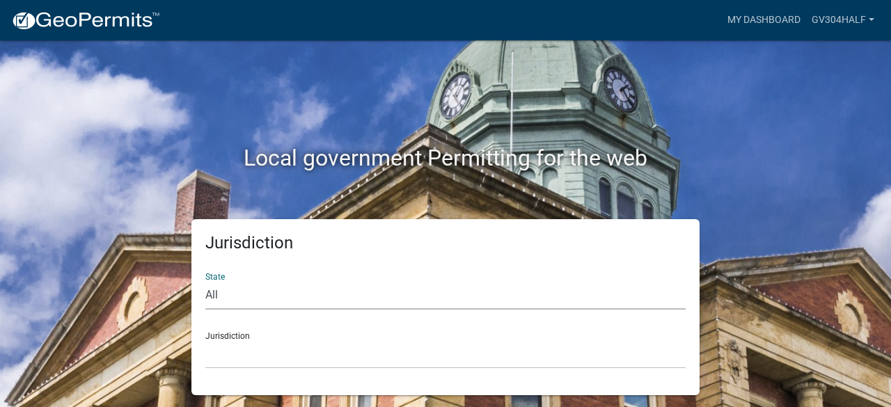
click at [221, 294] on select "All [US_STATE] [US_STATE] [US_STATE] [US_STATE] [US_STATE] [US_STATE] [US_STATE…" at bounding box center [445, 295] width 481 height 29
select select "[US_STATE]"
click at [205, 281] on select "All [US_STATE] [US_STATE] [US_STATE] [US_STATE] [US_STATE] [US_STATE] [US_STATE…" at bounding box center [445, 295] width 481 height 29
click at [247, 366] on select "City of [GEOGRAPHIC_DATA], [US_STATE] [GEOGRAPHIC_DATA], [US_STATE][PERSON_NAME…" at bounding box center [445, 355] width 481 height 29
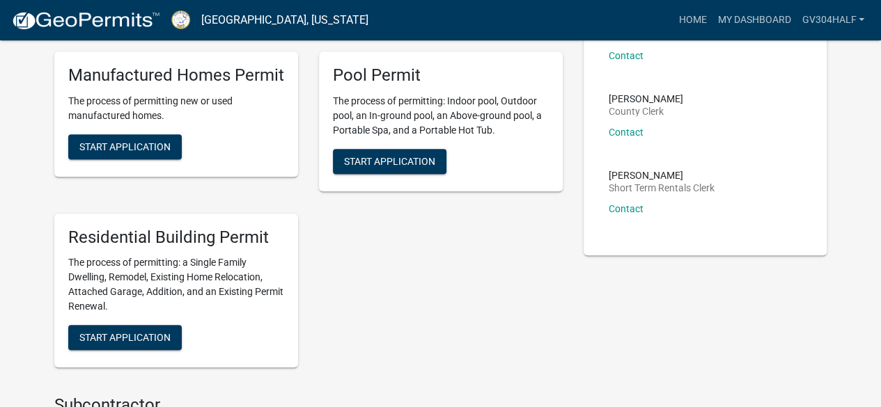
scroll to position [410, 0]
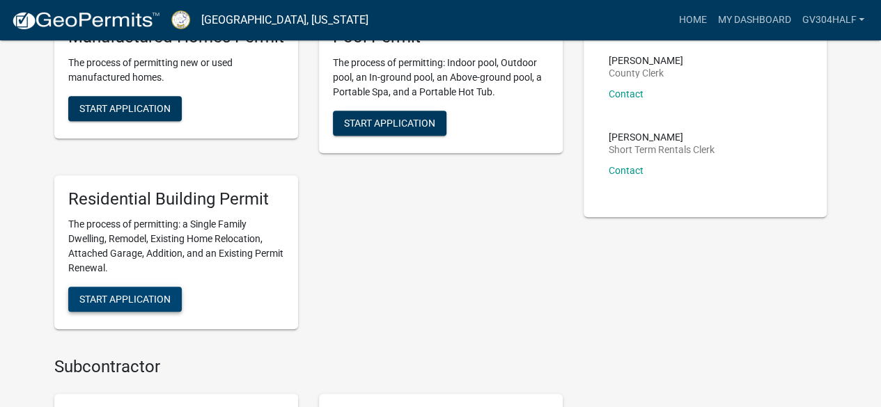
click at [120, 298] on span "Start Application" at bounding box center [124, 299] width 91 height 11
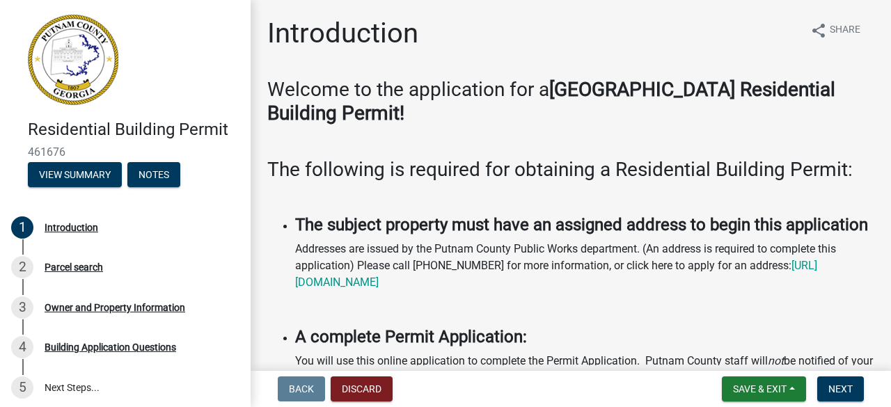
click at [396, 234] on strong "The subject property must have an assigned address to begin this application" at bounding box center [581, 224] width 573 height 19
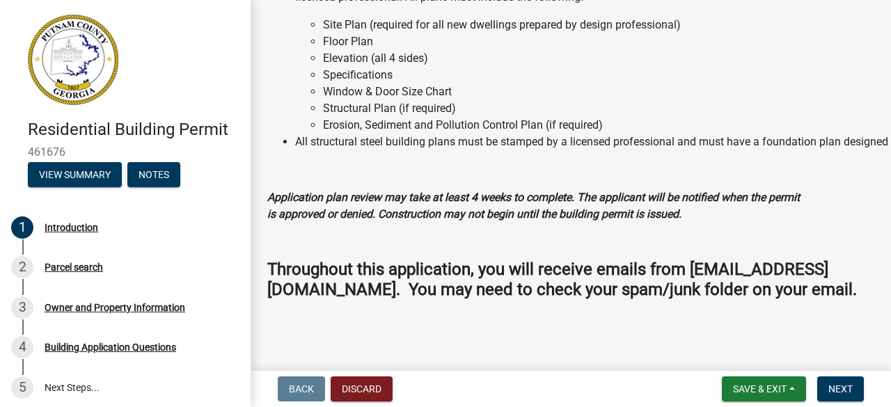
scroll to position [1492, 0]
click at [838, 391] on span "Next" at bounding box center [841, 389] width 24 height 11
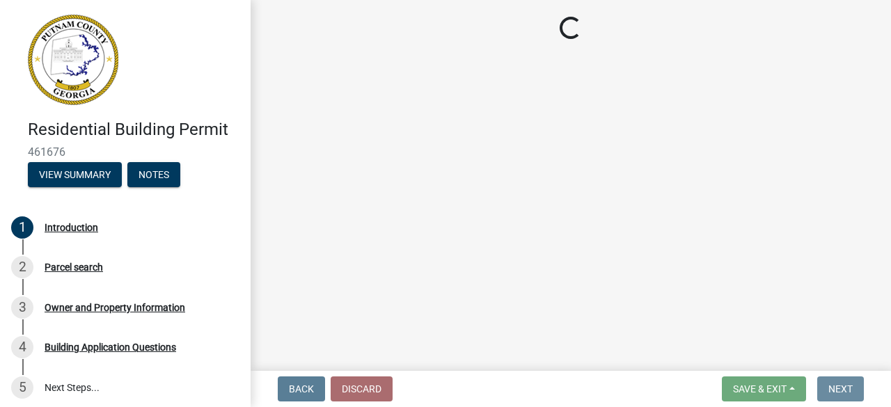
scroll to position [0, 0]
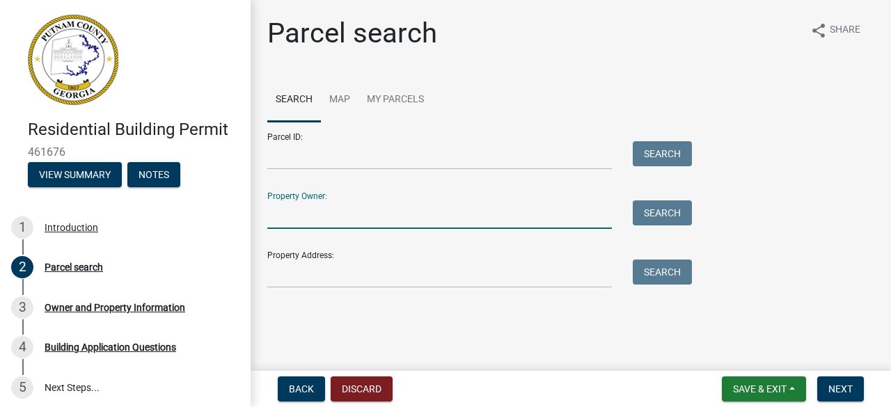
click at [333, 214] on input "Property Owner:" at bounding box center [439, 215] width 345 height 29
type input "[PERSON_NAME]"
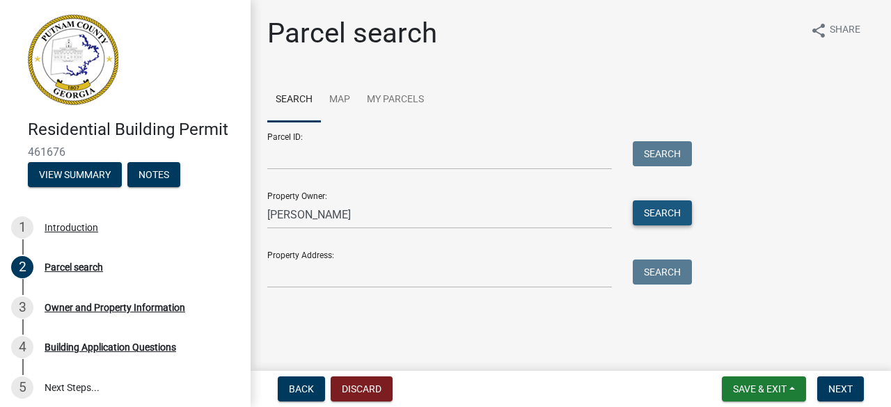
click at [649, 215] on button "Search" at bounding box center [662, 213] width 59 height 25
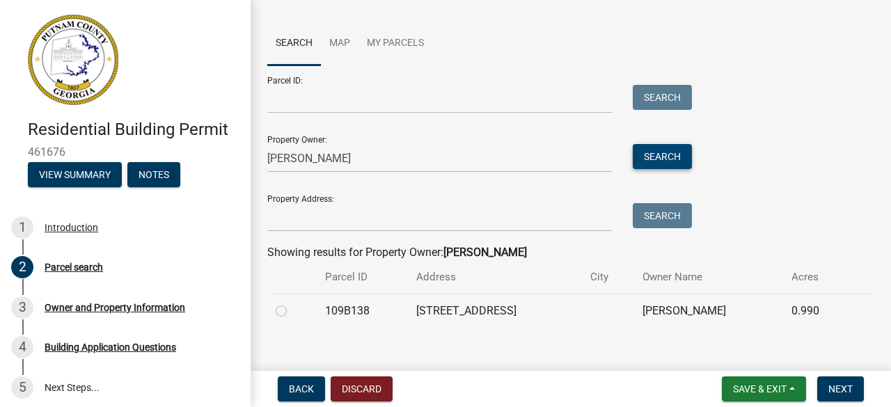
scroll to position [72, 0]
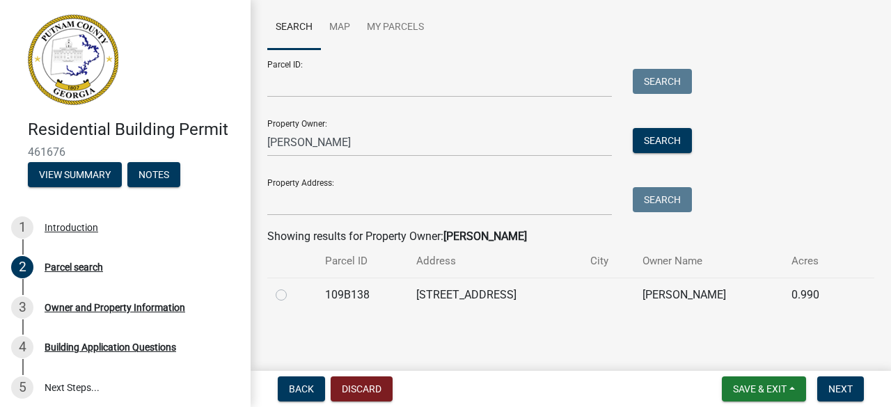
click at [292, 287] on label at bounding box center [292, 287] width 0 height 0
click at [292, 295] on input "radio" at bounding box center [296, 291] width 9 height 9
radio input "true"
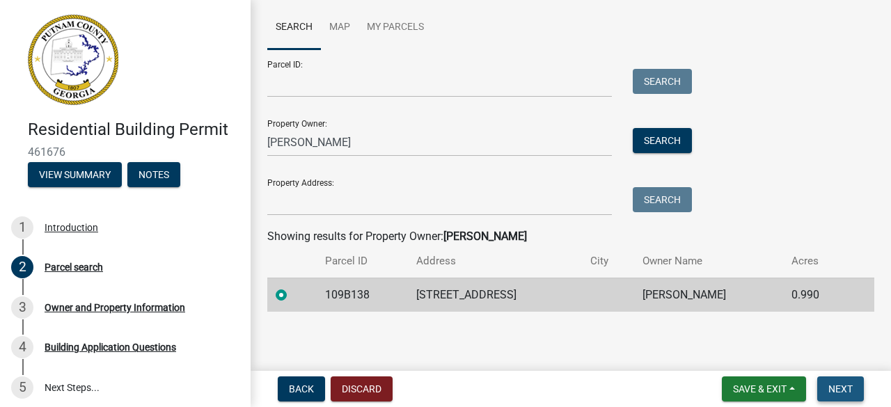
click at [838, 387] on span "Next" at bounding box center [841, 389] width 24 height 11
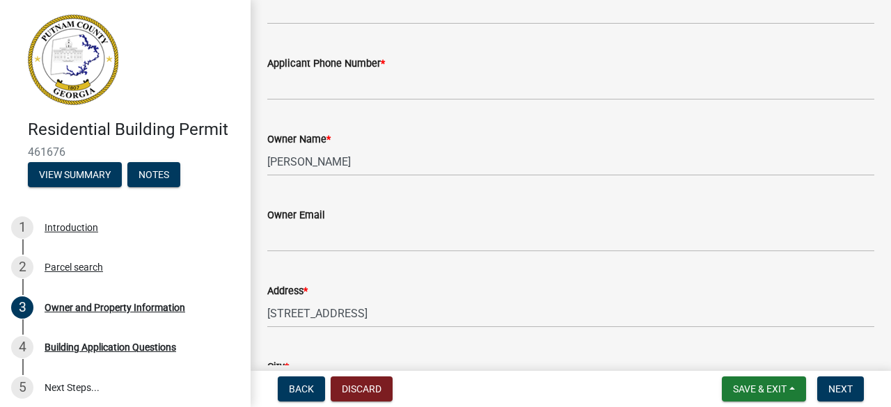
scroll to position [0, 0]
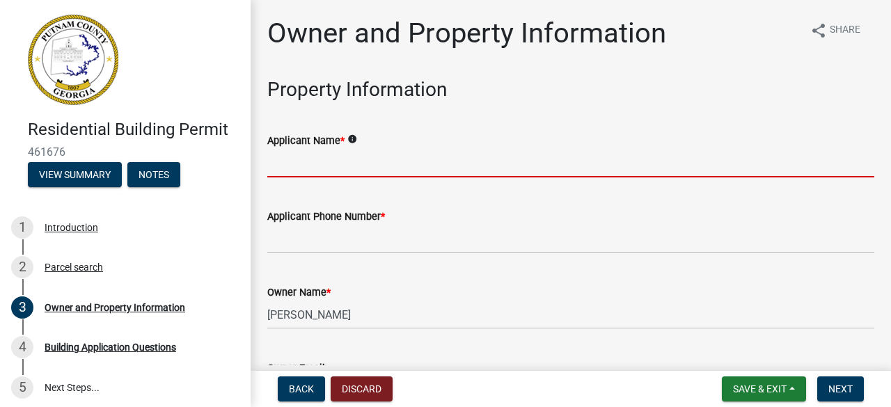
click at [341, 172] on input "Applicant Name *" at bounding box center [570, 163] width 607 height 29
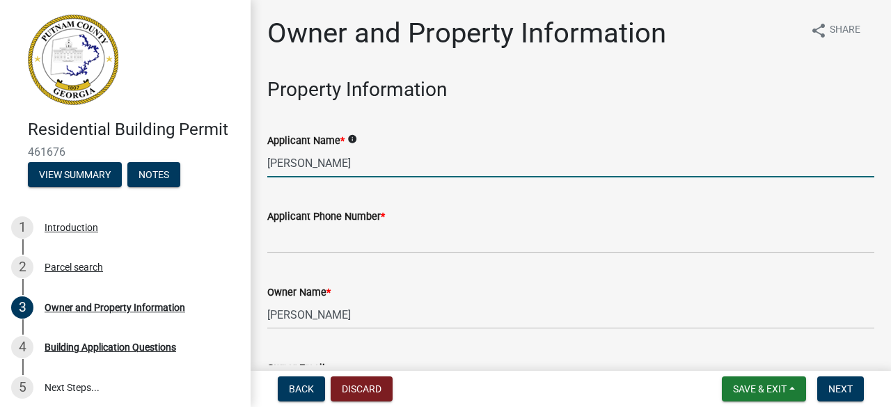
type input "[PERSON_NAME]"
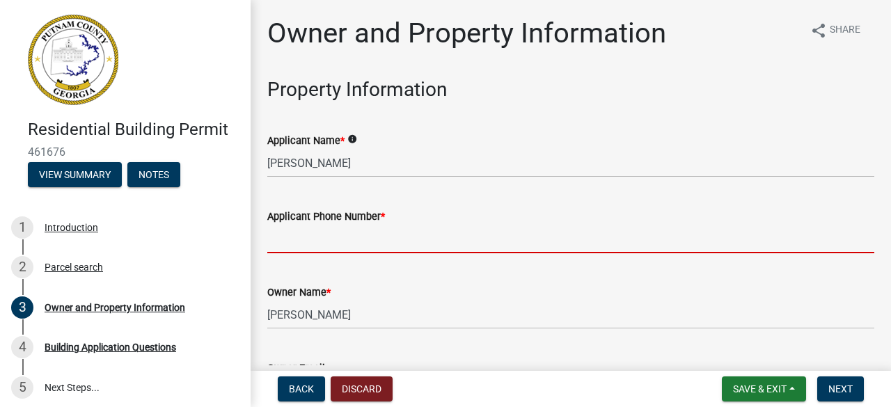
click at [368, 244] on input "Applicant Phone Number *" at bounding box center [570, 239] width 607 height 29
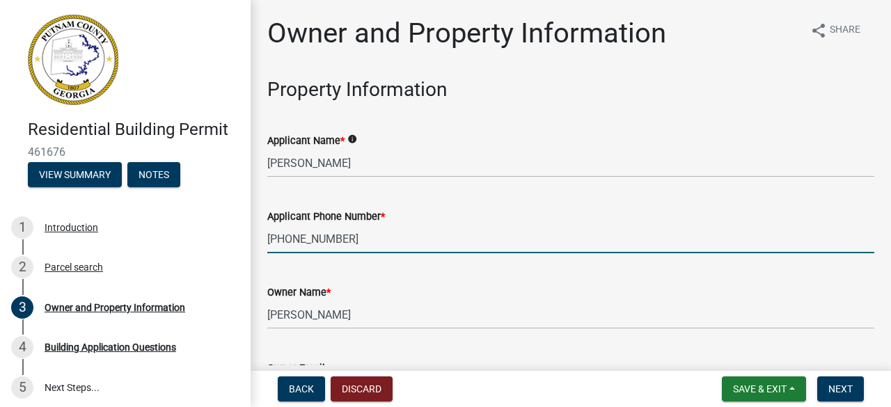
type input "[PHONE_NUMBER]"
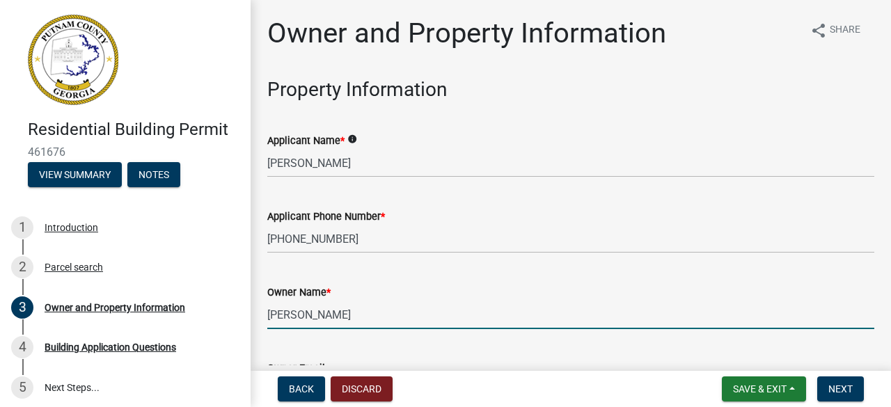
click at [380, 320] on input "[PERSON_NAME]" at bounding box center [570, 315] width 607 height 29
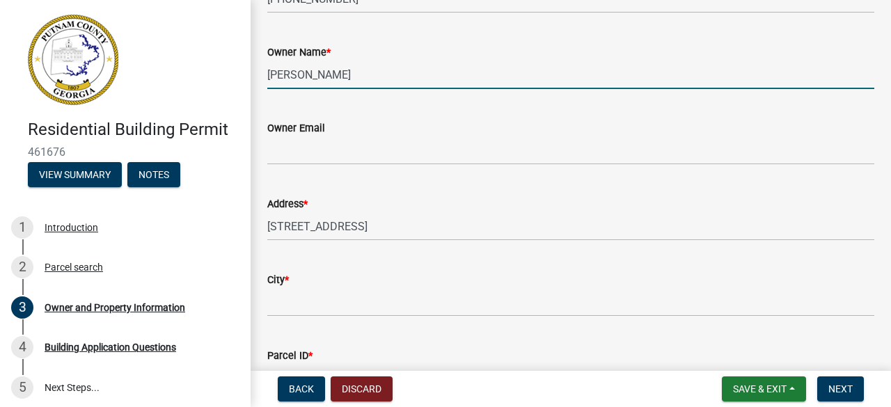
scroll to position [251, 0]
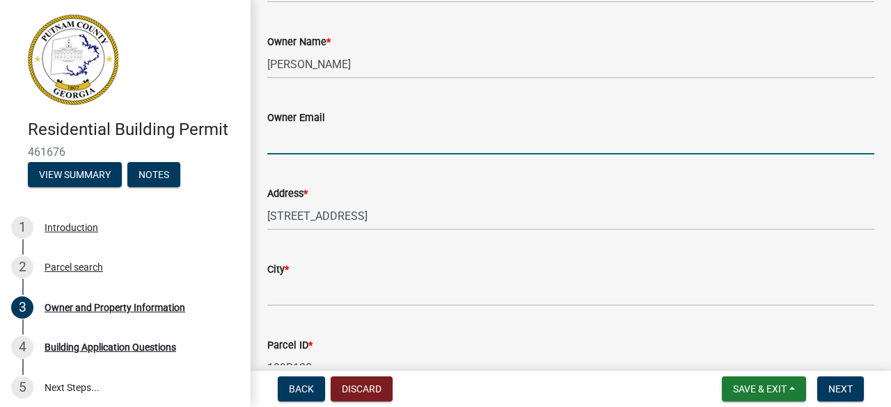
click at [331, 147] on input "Owner Email" at bounding box center [570, 140] width 607 height 29
type input "[EMAIL_ADDRESS][DOMAIN_NAME]"
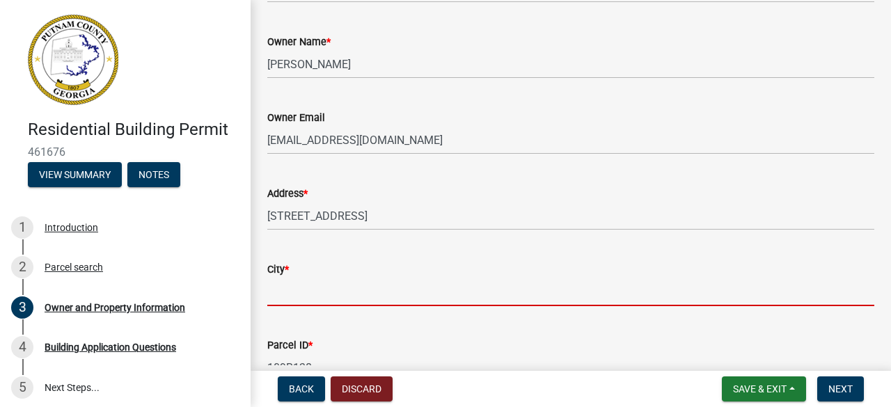
click at [319, 286] on input "City *" at bounding box center [570, 292] width 607 height 29
type input "Eatonton"
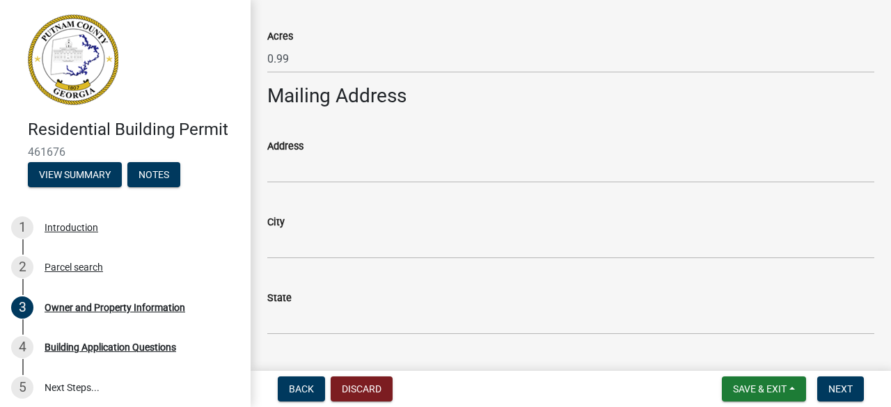
scroll to position [724, 0]
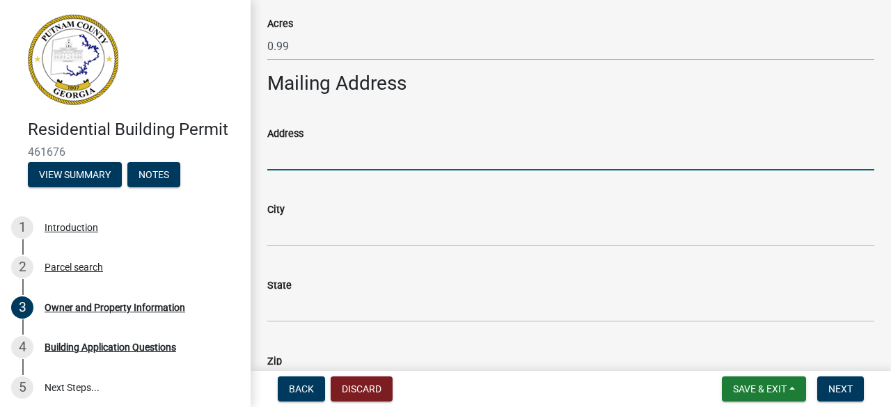
click at [313, 159] on input "Address" at bounding box center [570, 156] width 607 height 29
type input "[STREET_ADDRESS]"
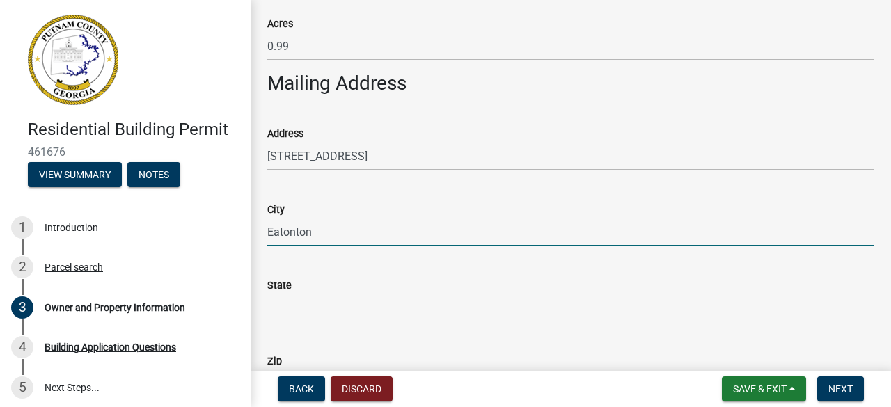
type input "Eatonton"
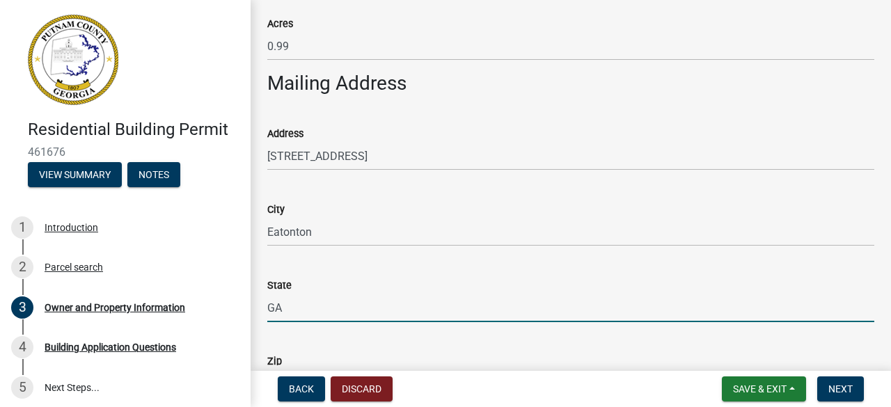
type input "GA"
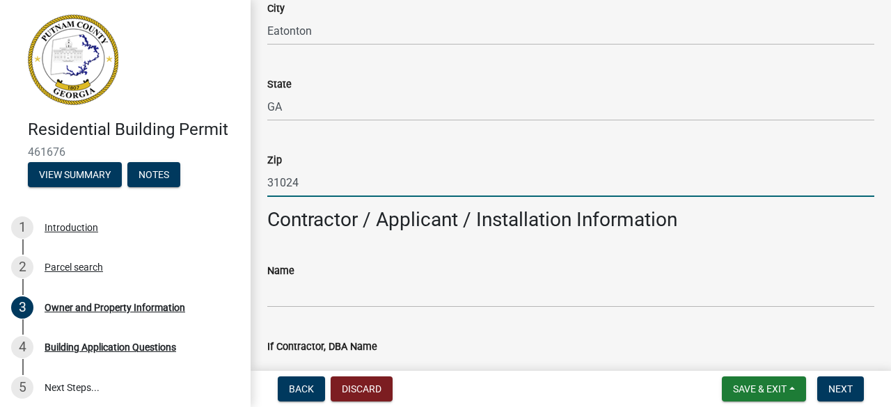
type input "31024"
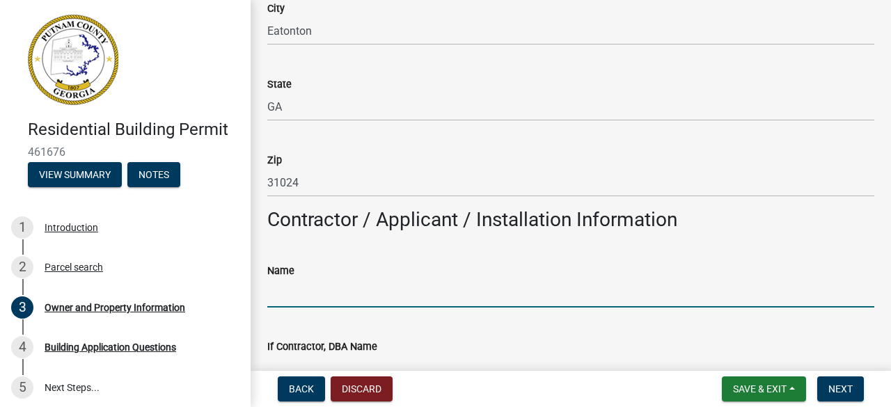
click at [795, 304] on input "Name" at bounding box center [570, 293] width 607 height 29
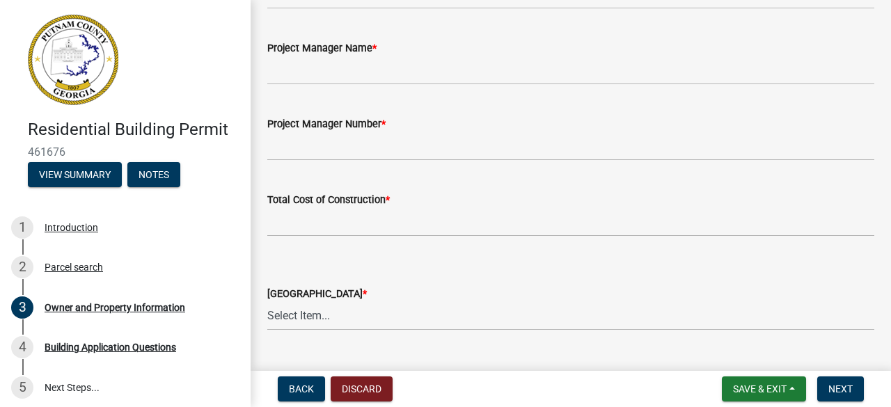
scroll to position [2207, 0]
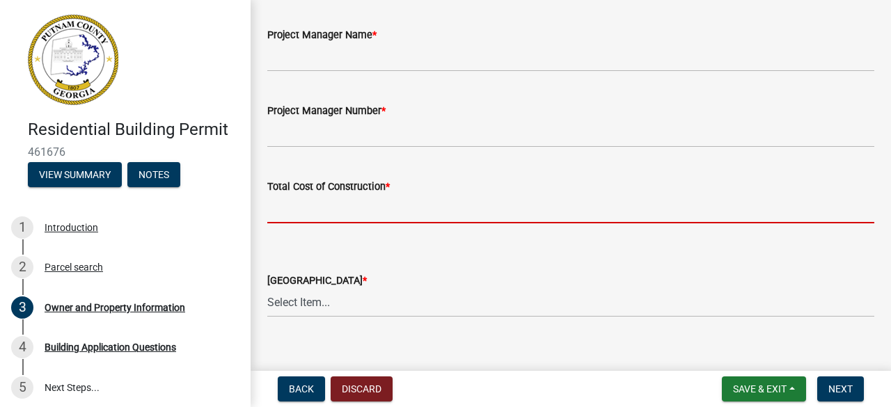
click at [562, 215] on input "text" at bounding box center [570, 209] width 607 height 29
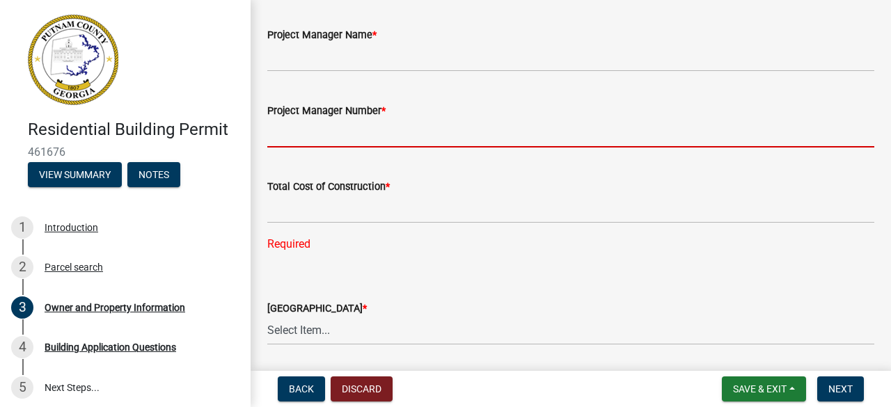
click at [352, 136] on input "Project Manager Number *" at bounding box center [570, 133] width 607 height 29
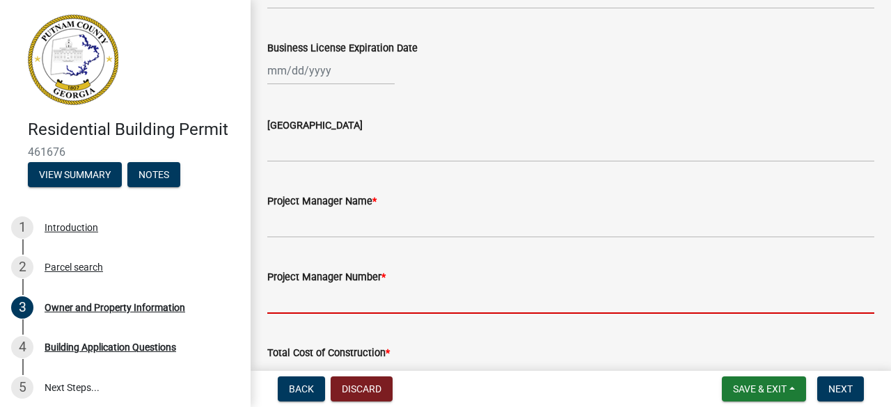
scroll to position [2012, 0]
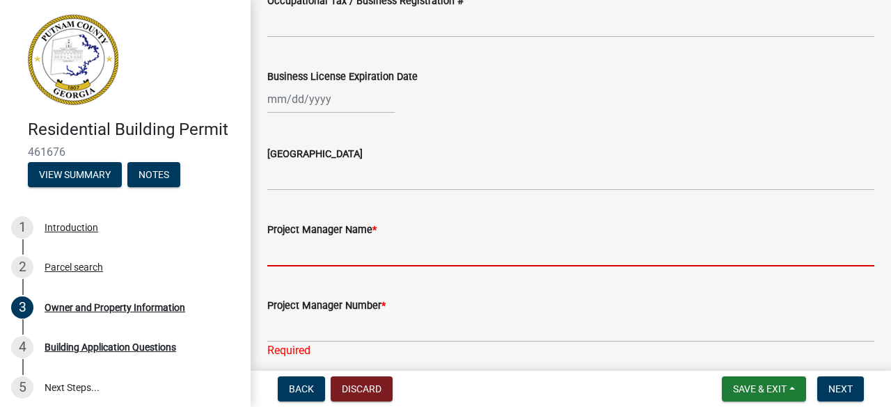
click at [524, 251] on input "Project Manager Name *" at bounding box center [570, 252] width 607 height 29
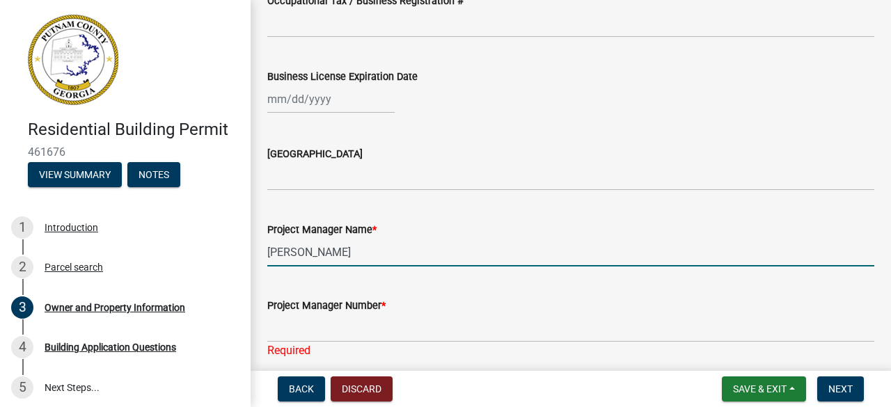
type input "[PERSON_NAME]"
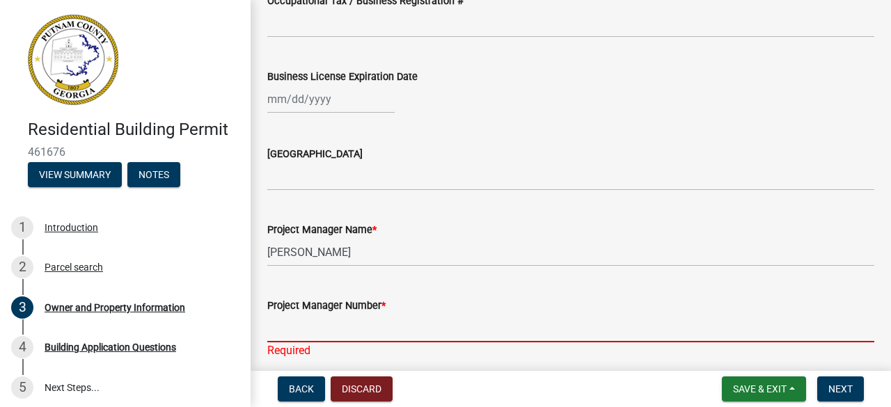
click at [380, 325] on input "Project Manager Number *" at bounding box center [570, 328] width 607 height 29
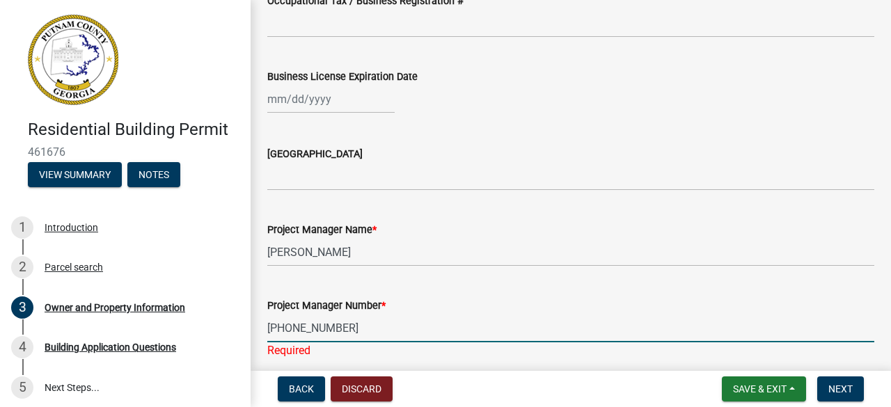
type input "[PHONE_NUMBER]"
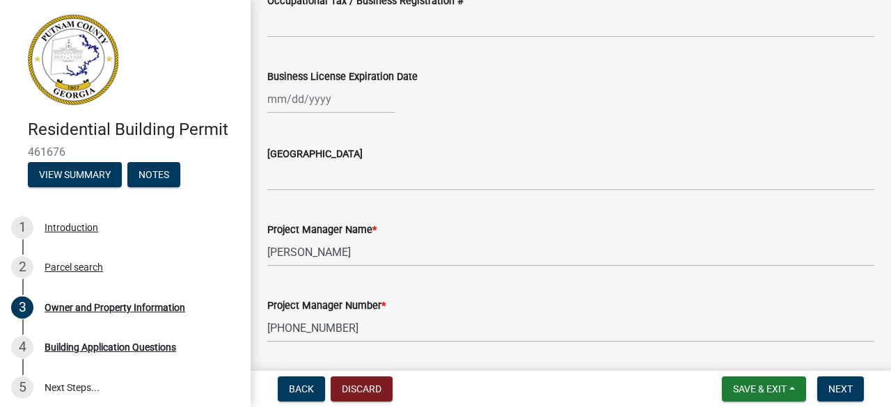
click at [777, 304] on div "Project Manager Number *" at bounding box center [570, 305] width 607 height 17
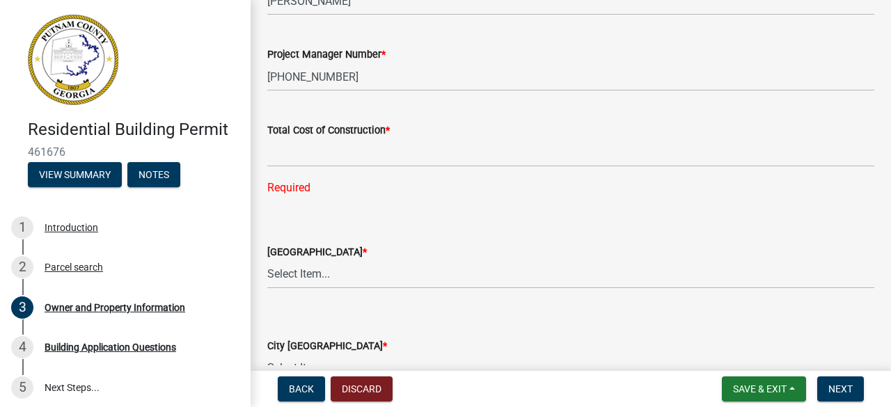
scroll to position [2268, 0]
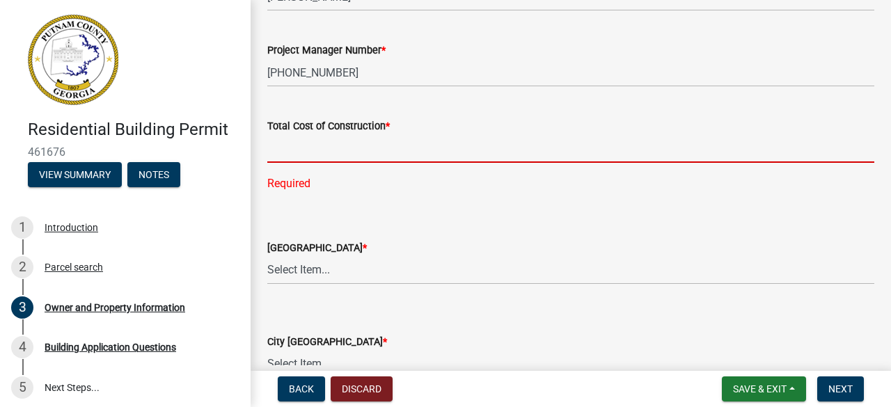
click at [319, 155] on input "text" at bounding box center [570, 148] width 607 height 29
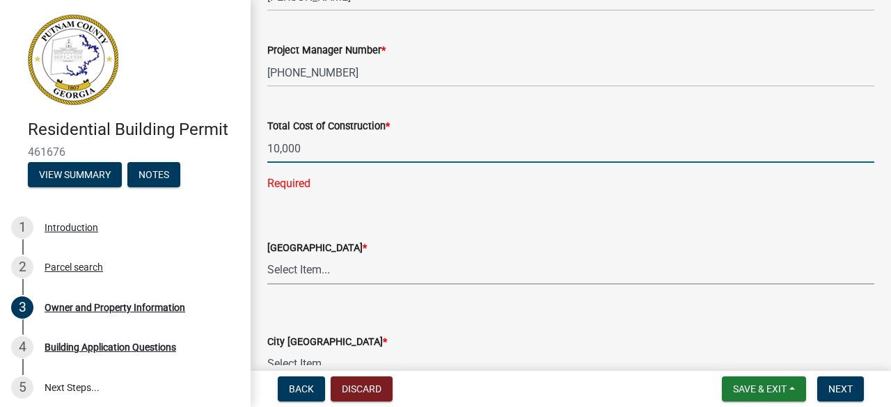
type input "10000"
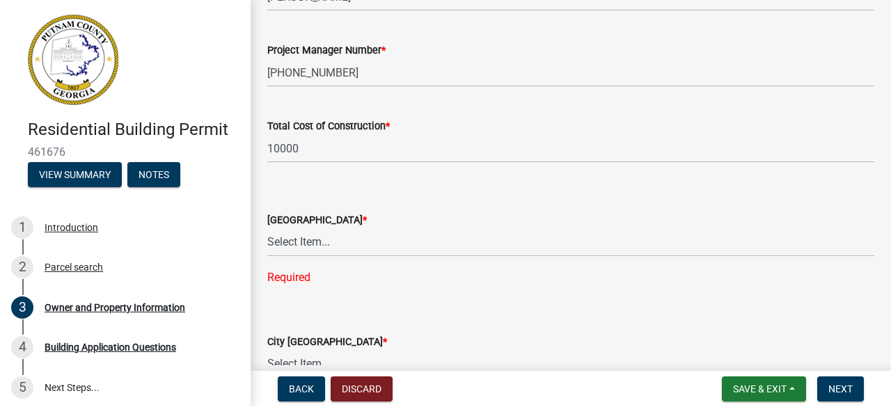
click at [318, 242] on select "Select Item... AG-1 R-1R R-1 R-2 MHP RM-1 RM-3 C-1 C-2 I-M PUD N/A" at bounding box center [570, 242] width 607 height 29
click at [267, 228] on select "Select Item... AG-1 R-1R R-1 R-2 MHP RM-1 RM-3 C-1 C-2 I-M PUD N/A" at bounding box center [570, 242] width 607 height 29
select select "78bfdc44-73ff-456e-a557-d4c99b9c08be"
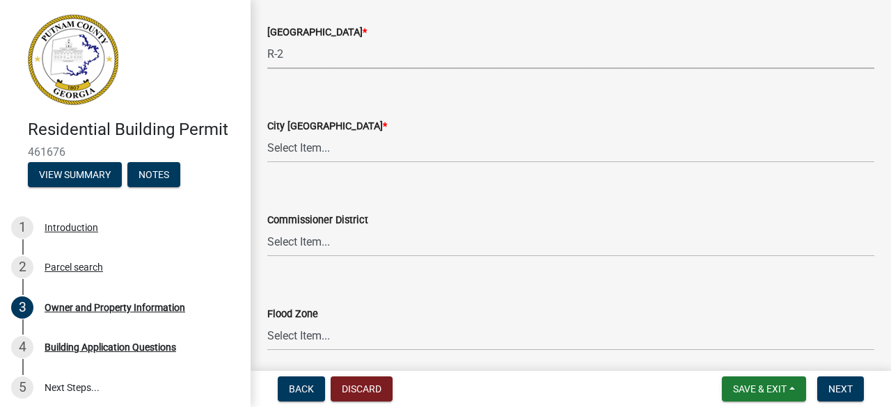
scroll to position [2463, 0]
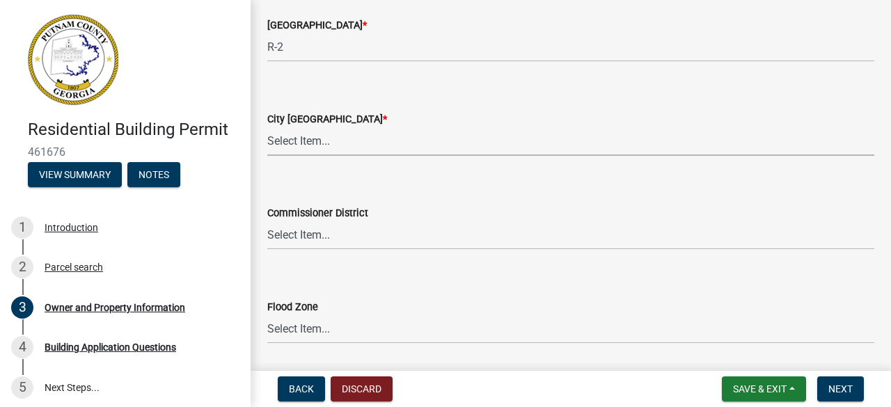
click at [333, 139] on select "Select Item... A-1 A-2 R-1 R-2 R-3 R-4 MHP C-1 C-2 I-1 I-2 DB FH H-P N/A" at bounding box center [570, 141] width 607 height 29
click at [267, 127] on select "Select Item... A-1 A-2 R-1 R-2 R-3 R-4 MHP C-1 C-2 I-1 I-2 DB FH H-P N/A" at bounding box center [570, 141] width 607 height 29
select select "83394b22-4a11-496c-8e5c-75ade2e72faf"
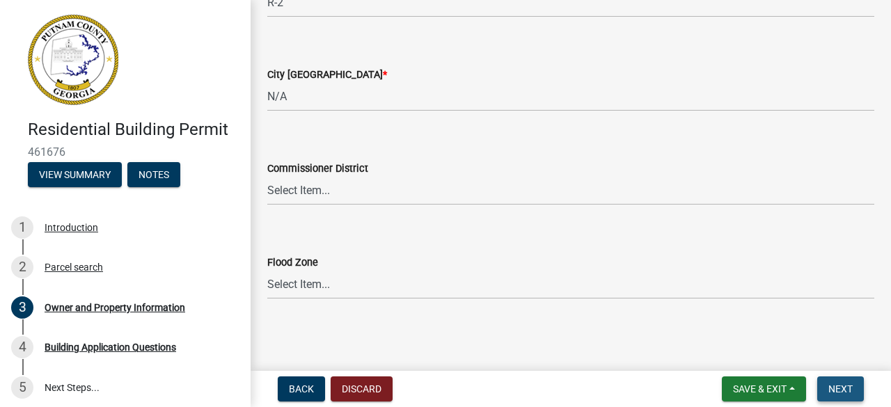
click at [840, 394] on span "Next" at bounding box center [841, 389] width 24 height 11
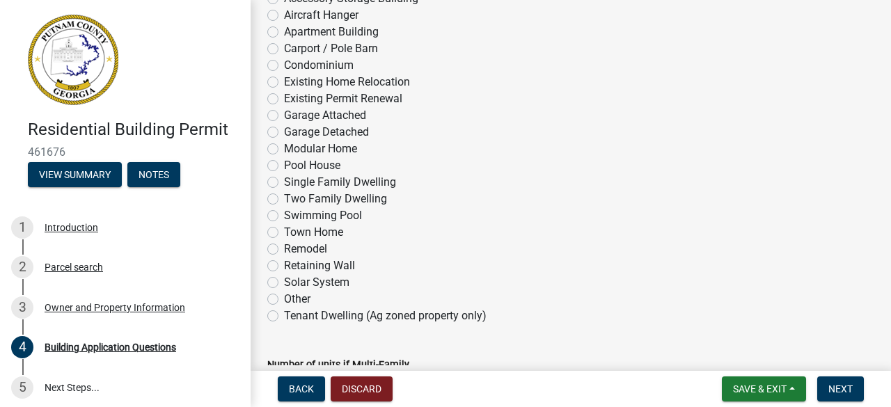
scroll to position [167, 0]
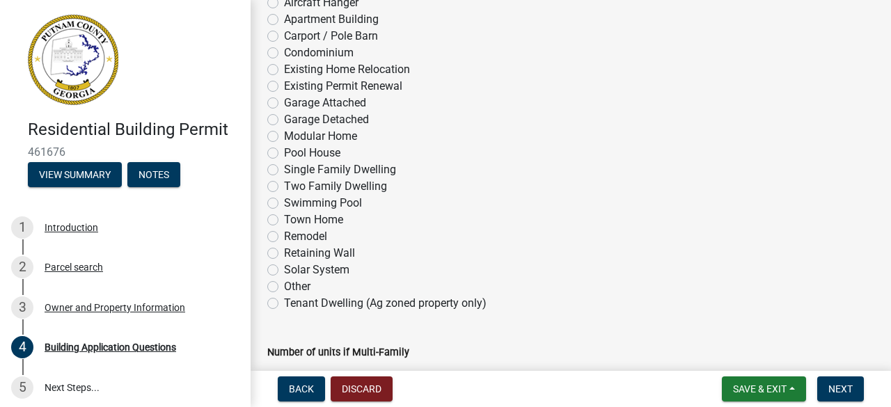
click at [284, 139] on label "Modular Home" at bounding box center [320, 136] width 73 height 17
click at [284, 137] on input "Modular Home" at bounding box center [288, 132] width 9 height 9
radio input "true"
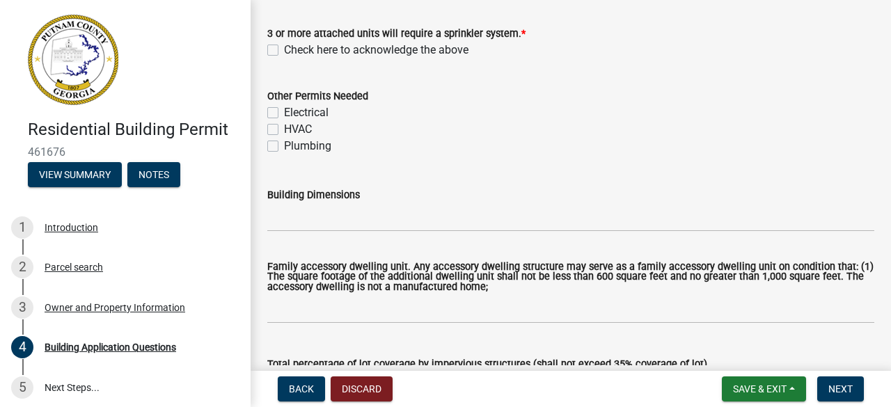
scroll to position [585, 0]
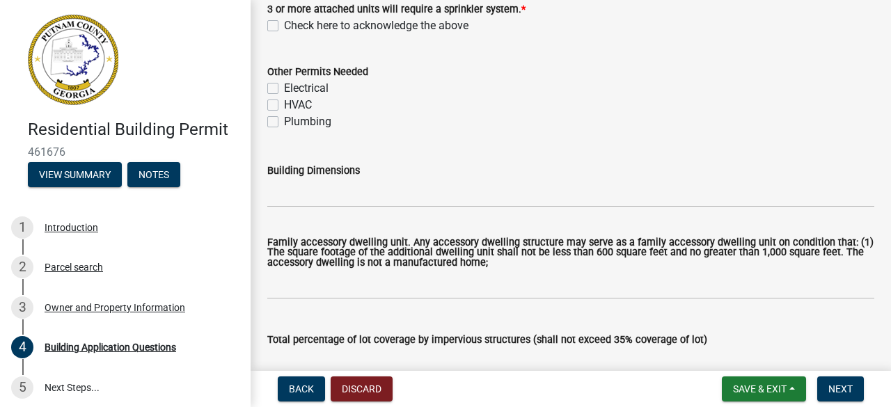
click at [284, 26] on label "Check here to acknowledge the above" at bounding box center [376, 25] width 185 height 17
click at [284, 26] on input "Check here to acknowledge the above" at bounding box center [288, 21] width 9 height 9
checkbox input "true"
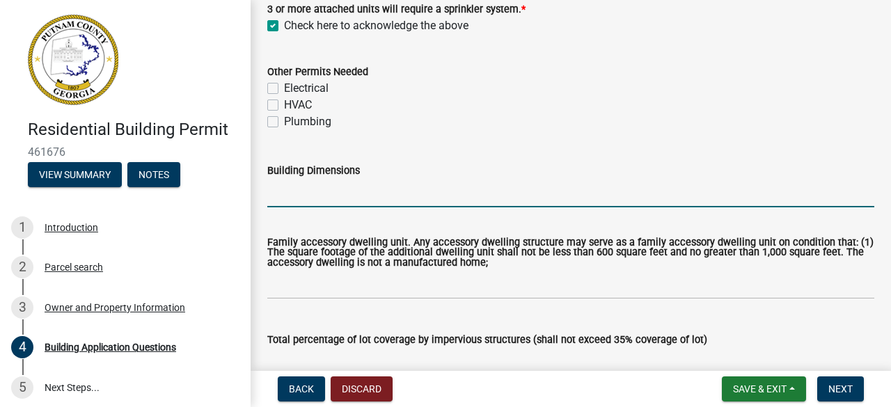
click at [292, 192] on input "Building Dimensions" at bounding box center [570, 193] width 607 height 29
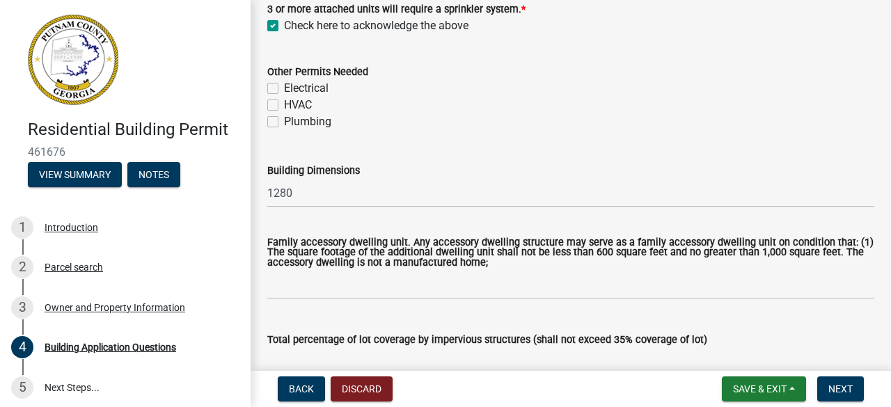
click at [350, 248] on label "Family accessory dwelling unit. Any accessory dwelling structure may serve as a…" at bounding box center [570, 253] width 607 height 30
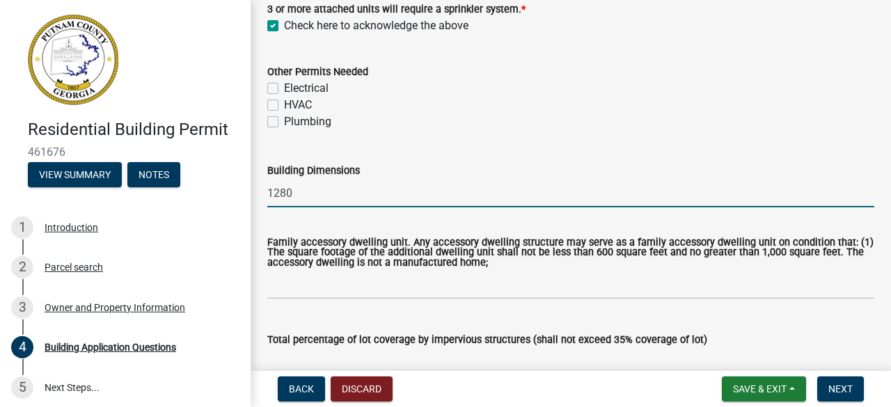
click at [299, 200] on input "1280" at bounding box center [570, 193] width 607 height 29
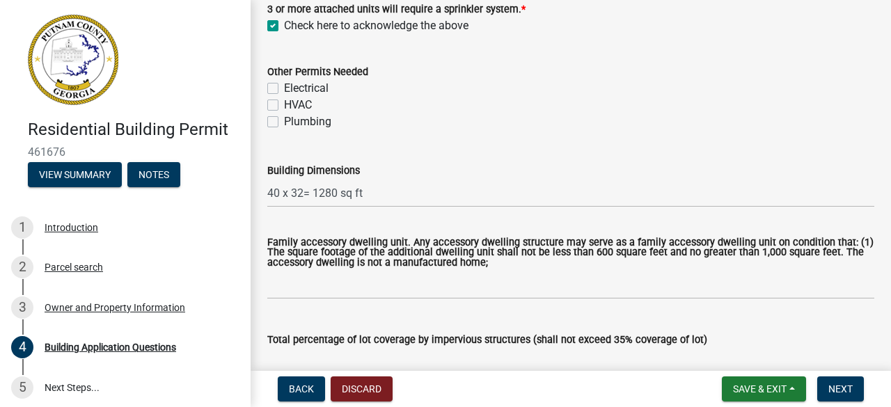
click at [419, 247] on label "Family accessory dwelling unit. Any accessory dwelling structure may serve as a…" at bounding box center [570, 253] width 607 height 30
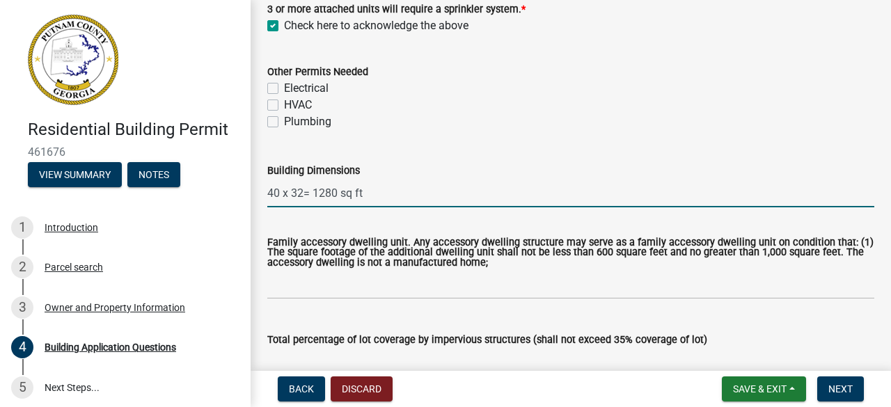
click at [403, 196] on input "40 x 32= 1280 sq ft" at bounding box center [570, 193] width 607 height 29
type input "40 x 32= 1280 sq ft (once finished)"
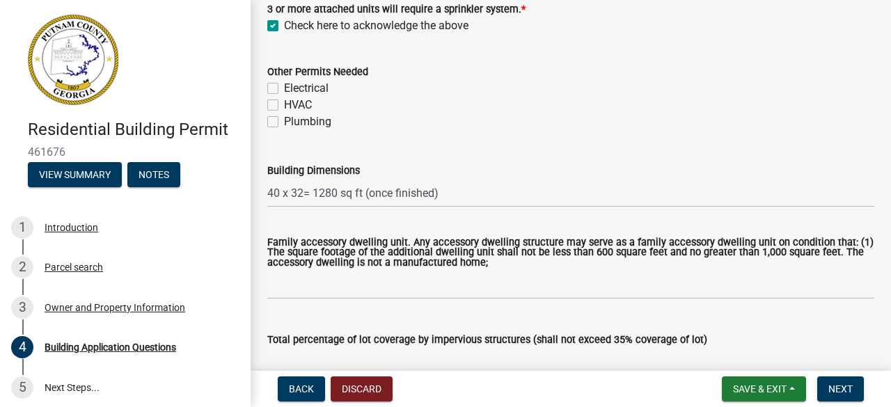
click at [466, 243] on label "Family accessory dwelling unit. Any accessory dwelling structure may serve as a…" at bounding box center [570, 253] width 607 height 30
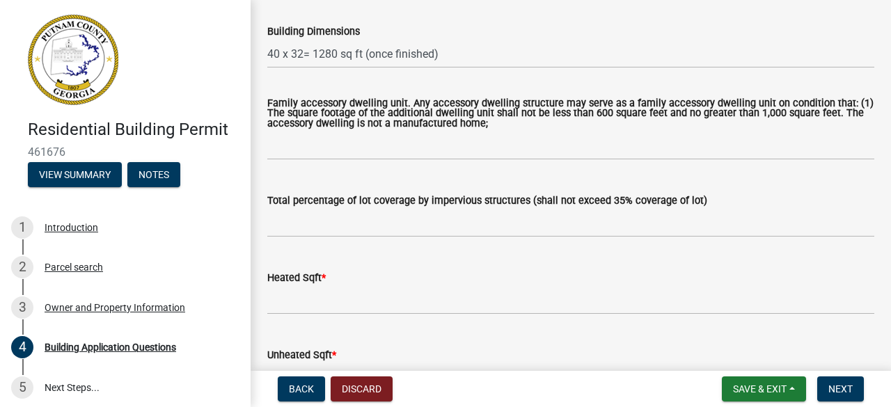
scroll to position [752, 0]
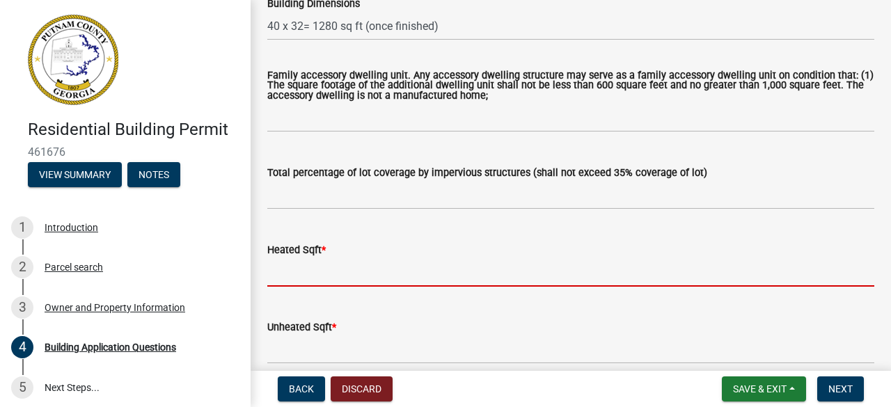
click at [312, 278] on input "text" at bounding box center [570, 272] width 607 height 29
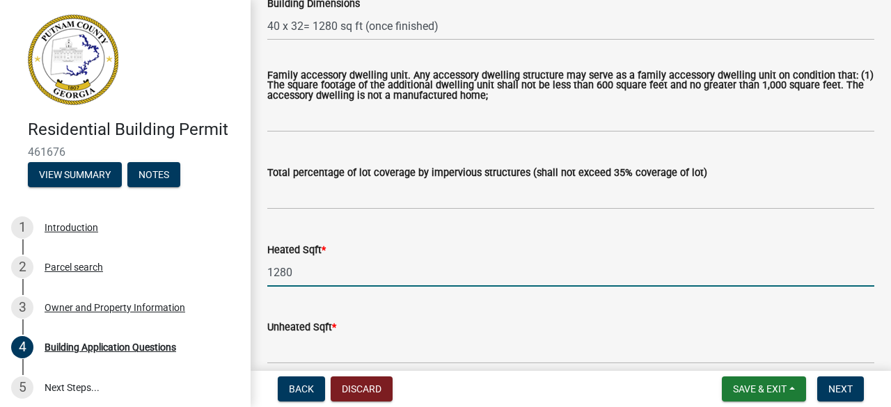
click at [772, 279] on input "1280" at bounding box center [570, 272] width 607 height 29
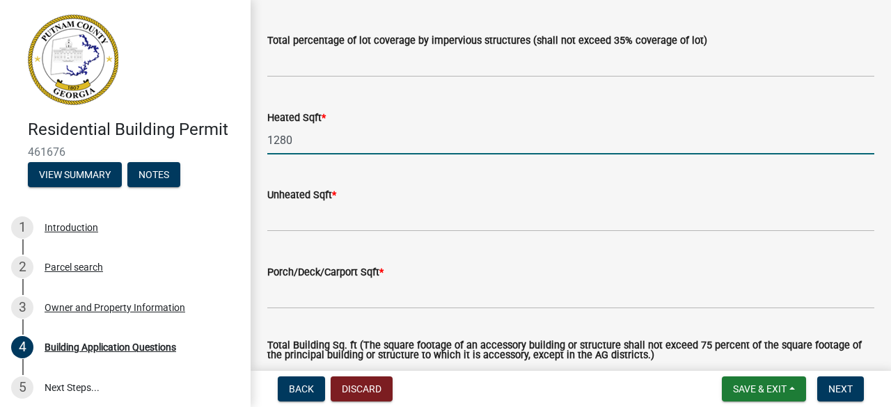
scroll to position [891, 0]
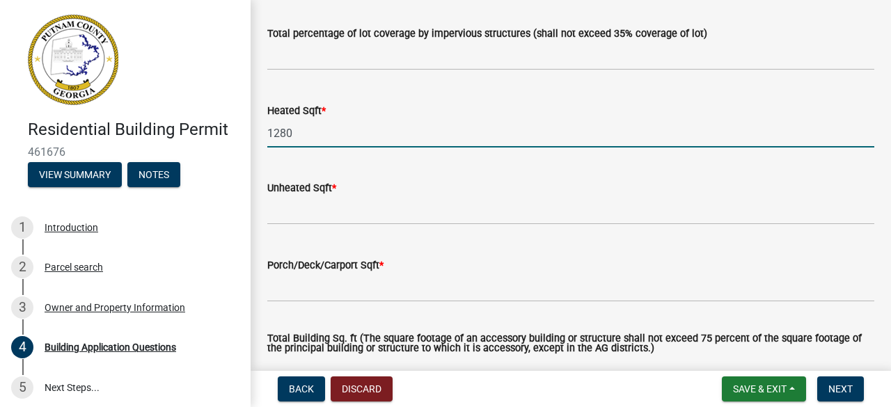
type input "1280"
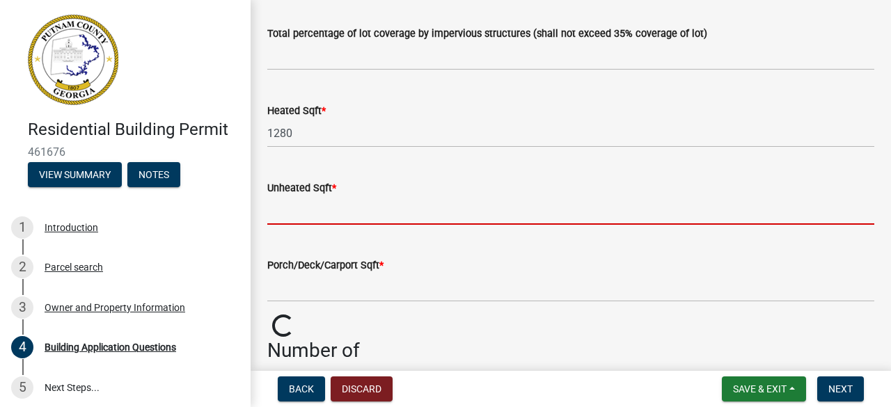
click at [385, 219] on input "text" at bounding box center [570, 210] width 607 height 29
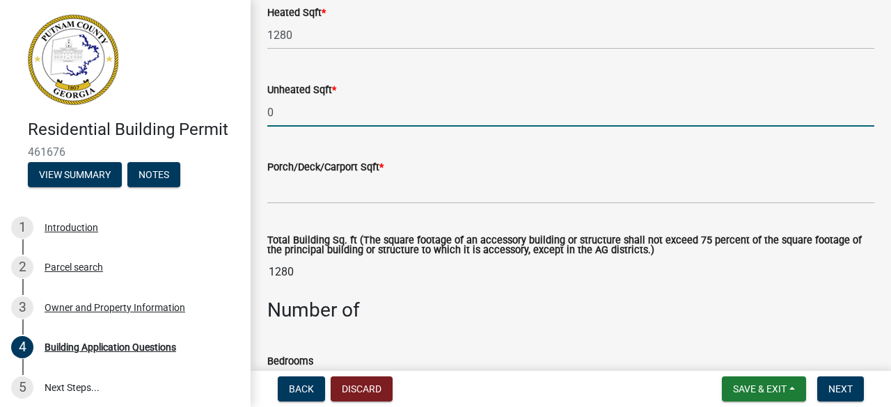
scroll to position [1003, 0]
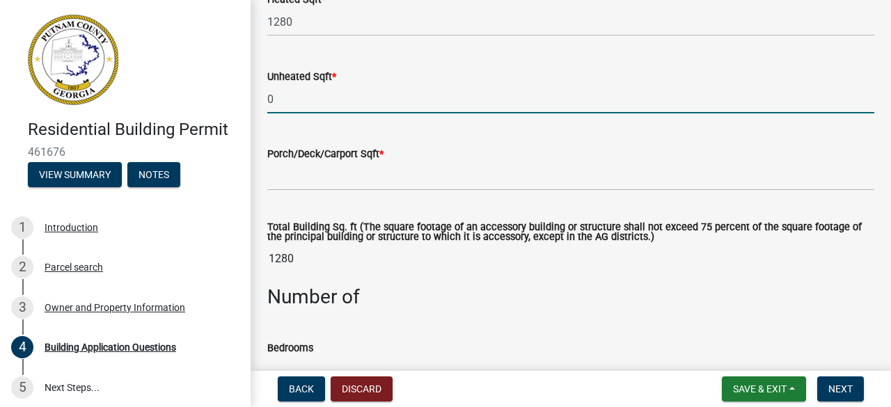
type input "0"
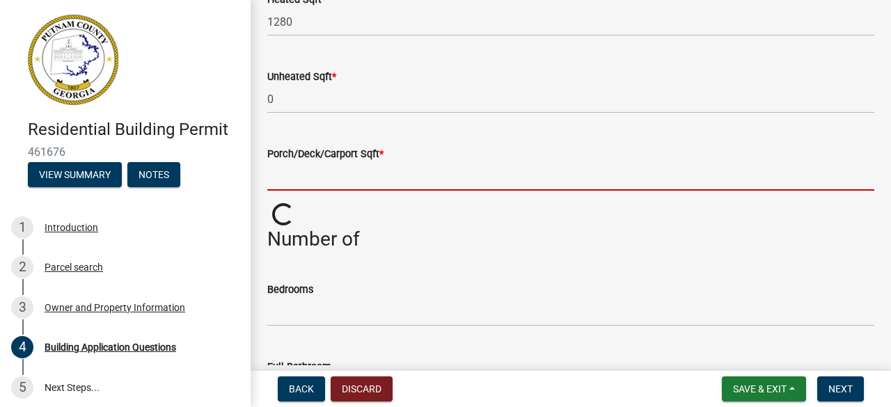
click at [343, 182] on input "text" at bounding box center [570, 176] width 607 height 29
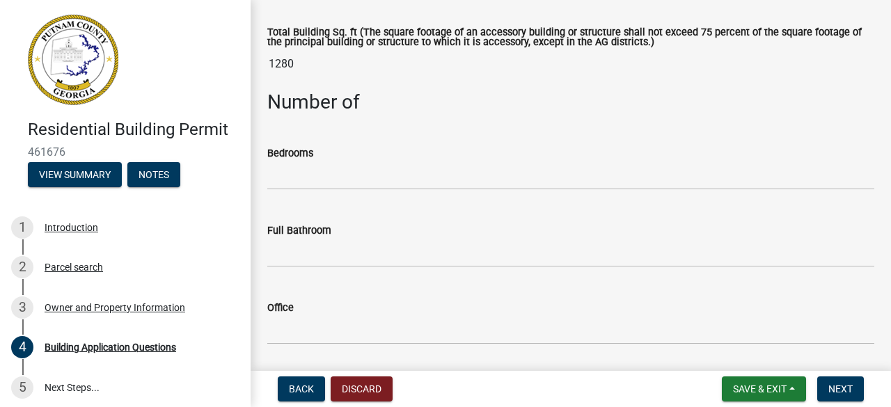
scroll to position [1226, 0]
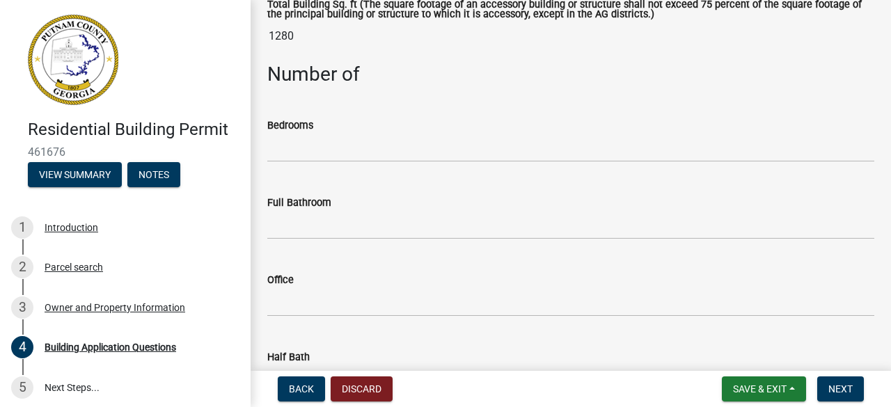
type input "0"
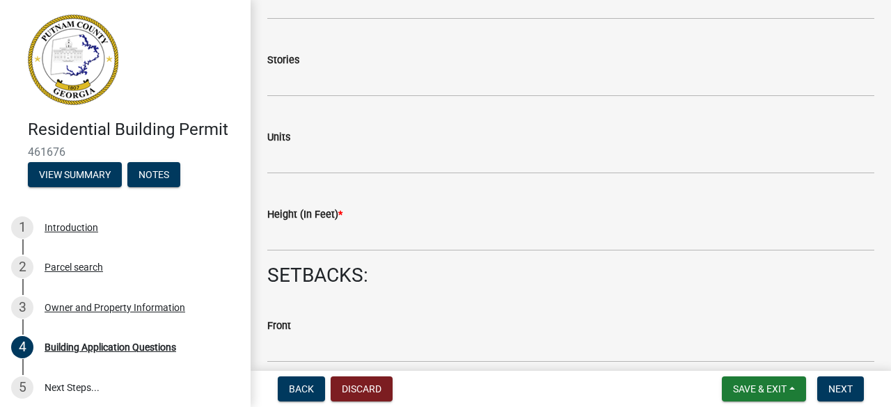
scroll to position [1783, 0]
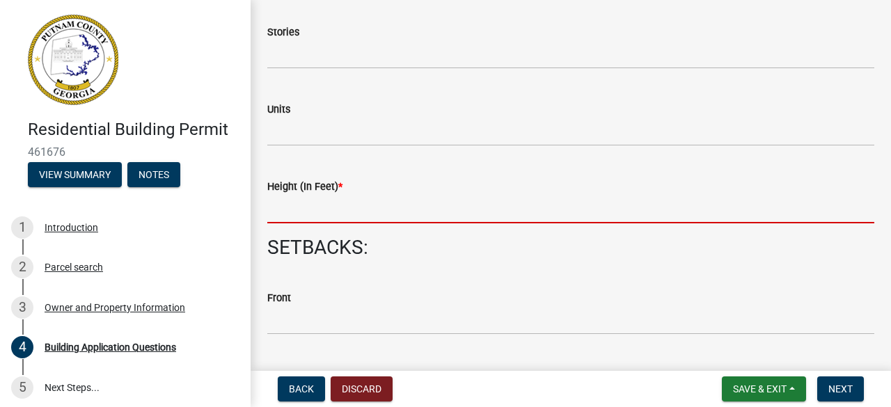
click at [318, 214] on input "text" at bounding box center [570, 209] width 607 height 29
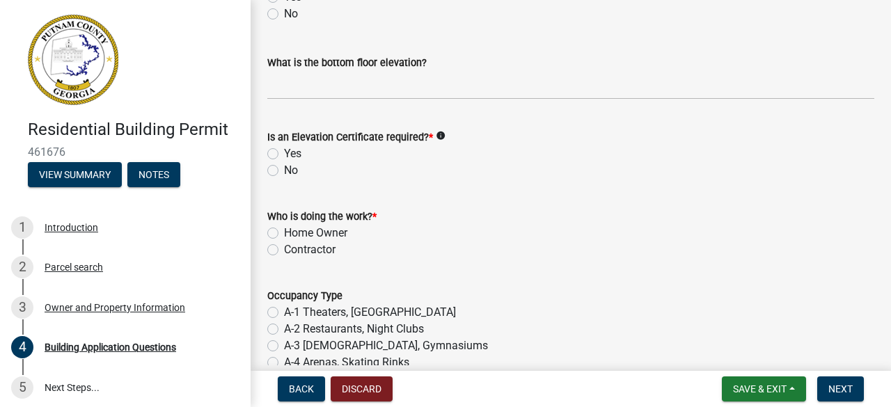
scroll to position [5374, 0]
type input "10"
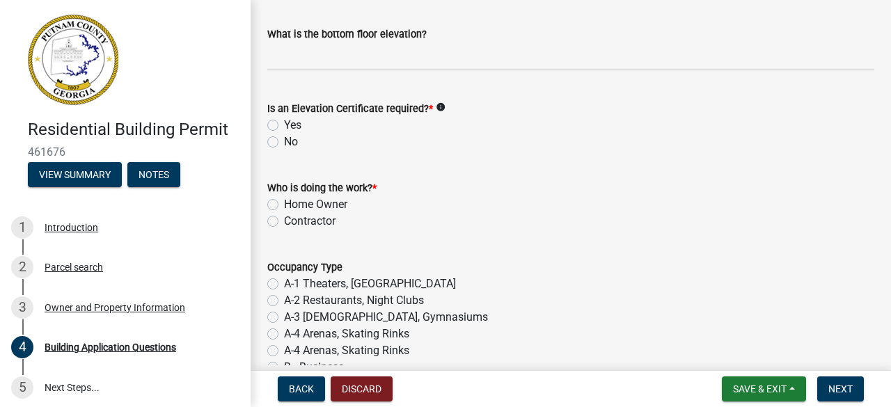
scroll to position [5346, 0]
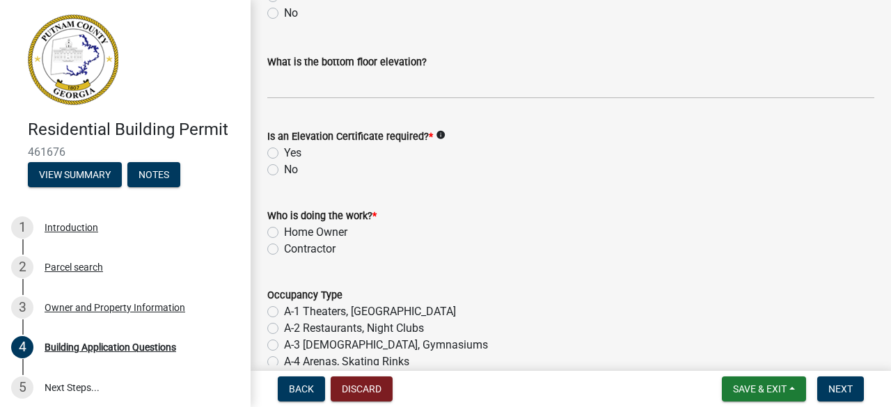
click at [443, 136] on icon "info" at bounding box center [441, 135] width 10 height 10
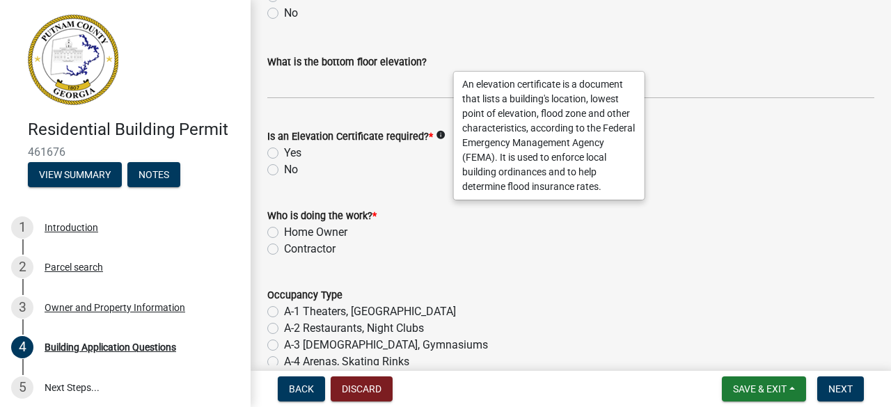
click at [366, 175] on div "No" at bounding box center [570, 170] width 607 height 17
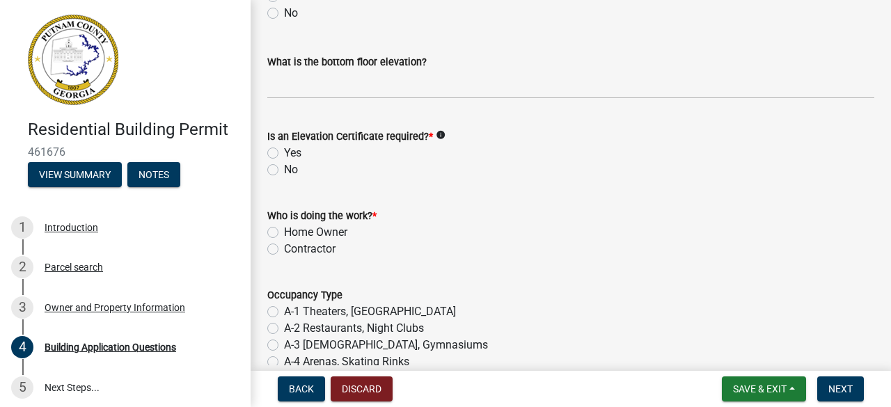
click at [284, 171] on label "No" at bounding box center [291, 170] width 14 height 17
click at [284, 171] on input "No" at bounding box center [288, 166] width 9 height 9
radio input "true"
click at [284, 233] on label "Home Owner" at bounding box center [315, 232] width 63 height 17
click at [284, 233] on input "Home Owner" at bounding box center [288, 228] width 9 height 9
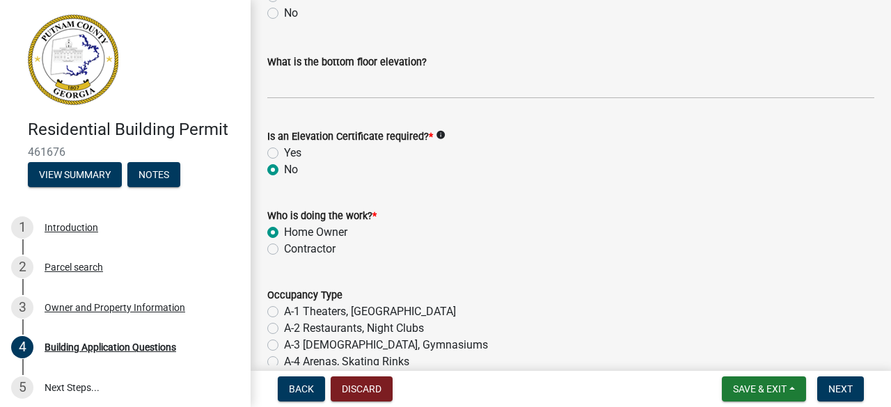
radio input "true"
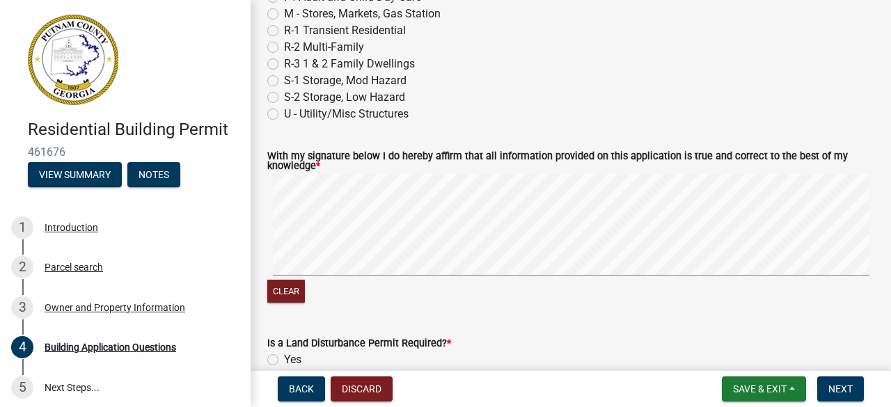
scroll to position [5958, 0]
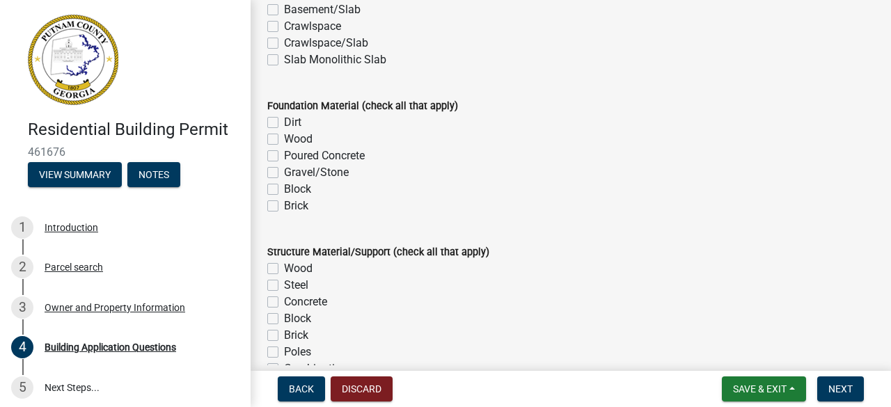
scroll to position [2440, 0]
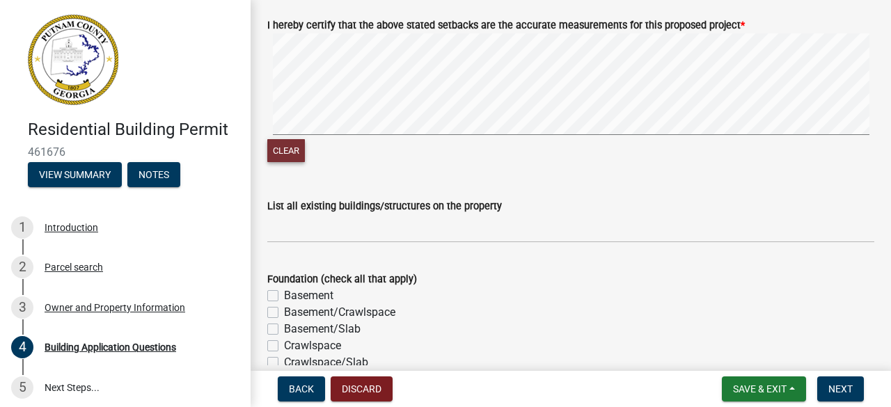
click at [275, 154] on button "Clear" at bounding box center [286, 150] width 38 height 23
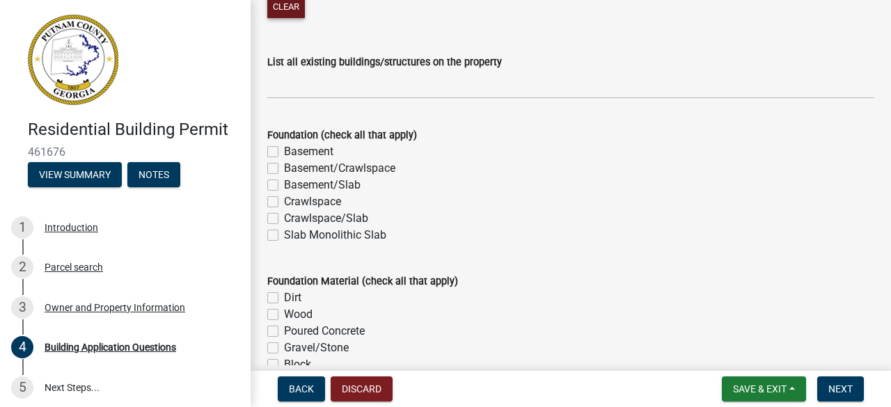
scroll to position [2607, 0]
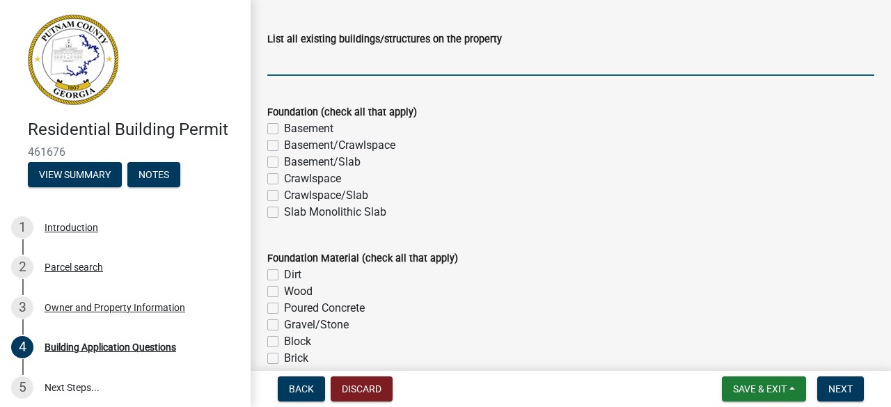
click at [338, 70] on input "List all existing buildings/structures on the property" at bounding box center [570, 61] width 607 height 29
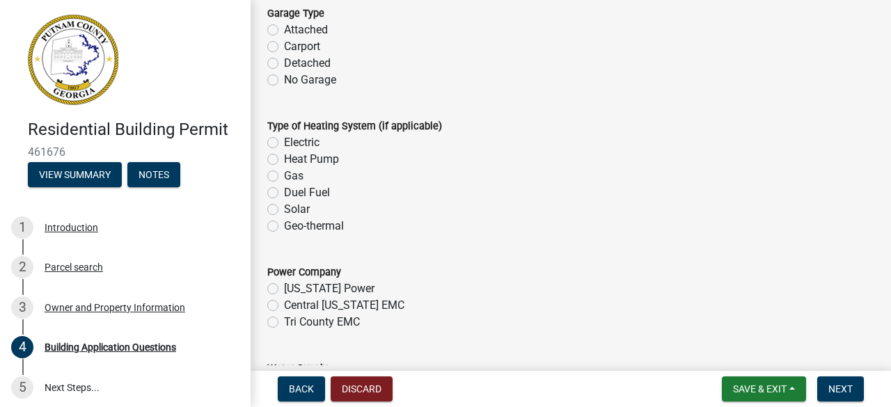
scroll to position [4250, 0]
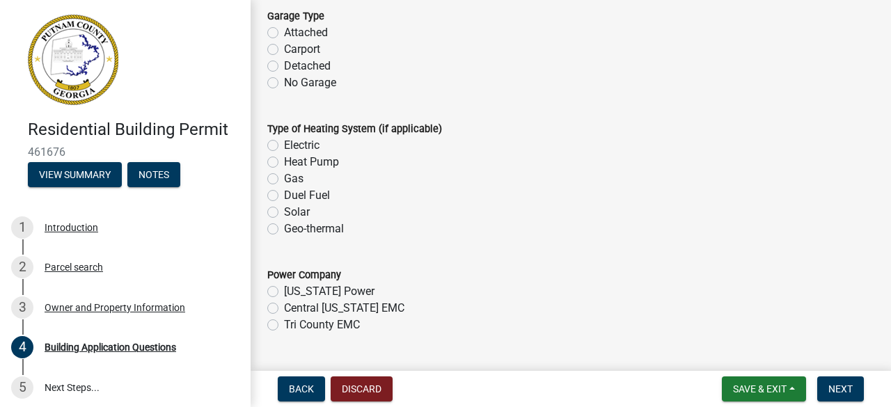
type input "None"
click at [284, 82] on label "No Garage" at bounding box center [310, 83] width 52 height 17
click at [284, 82] on input "No Garage" at bounding box center [288, 79] width 9 height 9
radio input "true"
click at [887, 366] on div "Residential Building Permit 461676 View Summary Notes 1 Introduction 2 Parcel s…" at bounding box center [445, 203] width 891 height 407
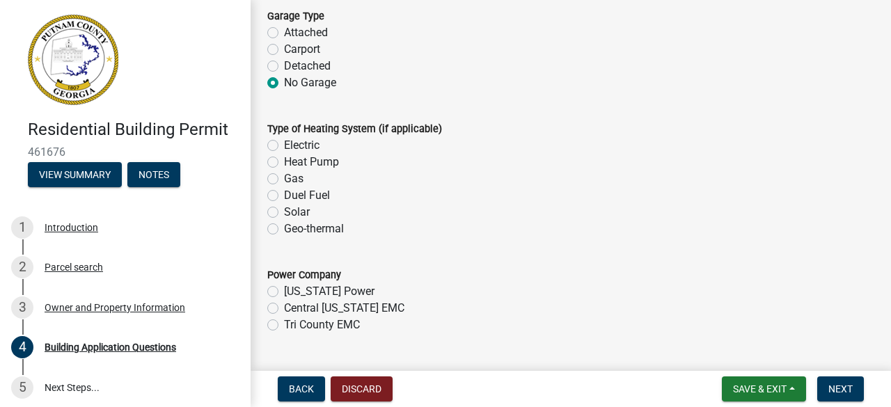
click at [887, 366] on div "Residential Building Permit 461676 View Summary Notes 1 Introduction 2 Parcel s…" at bounding box center [445, 203] width 891 height 407
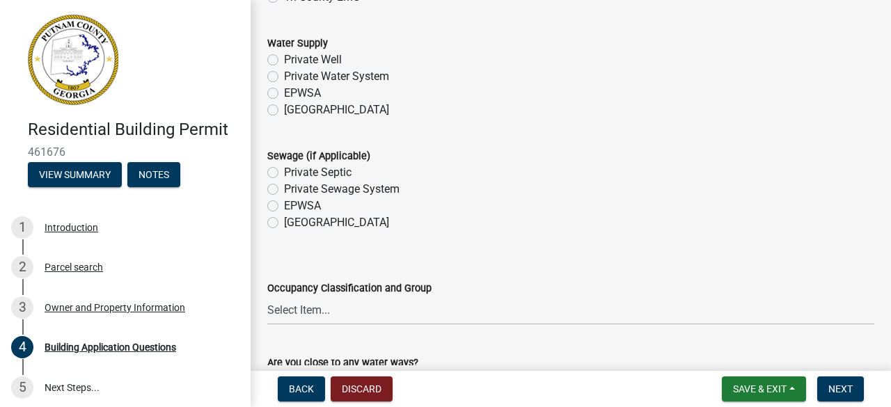
scroll to position [4584, 0]
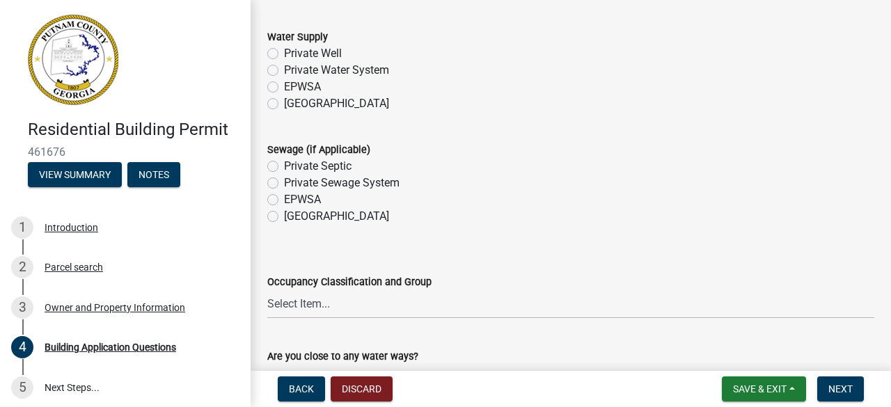
click at [284, 87] on label "EPWSA" at bounding box center [302, 87] width 37 height 17
click at [284, 87] on input "EPWSA" at bounding box center [288, 83] width 9 height 9
radio input "true"
click at [284, 198] on label "EPWSA" at bounding box center [302, 200] width 37 height 17
click at [284, 198] on input "EPWSA" at bounding box center [288, 196] width 9 height 9
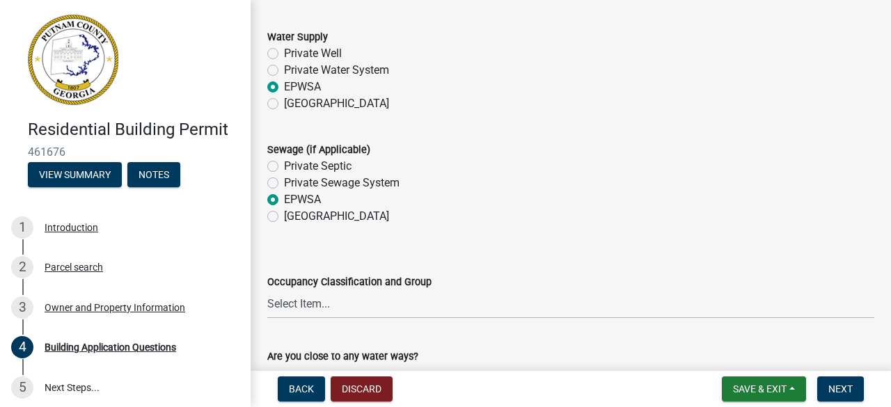
radio input "true"
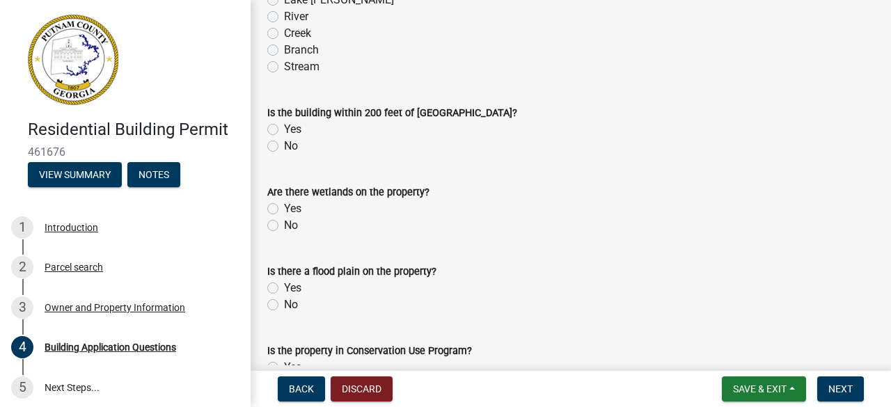
scroll to position [5002, 0]
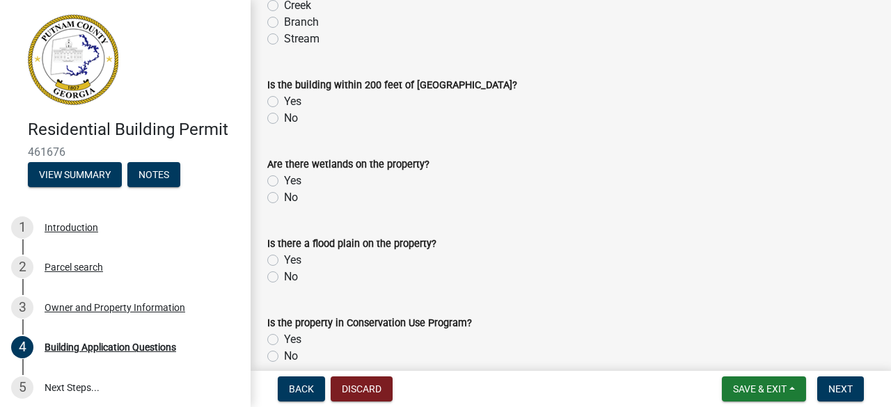
click at [284, 120] on label "No" at bounding box center [291, 118] width 14 height 17
click at [284, 119] on input "No" at bounding box center [288, 114] width 9 height 9
radio input "true"
click at [284, 200] on label "No" at bounding box center [291, 197] width 14 height 17
click at [284, 198] on input "No" at bounding box center [288, 193] width 9 height 9
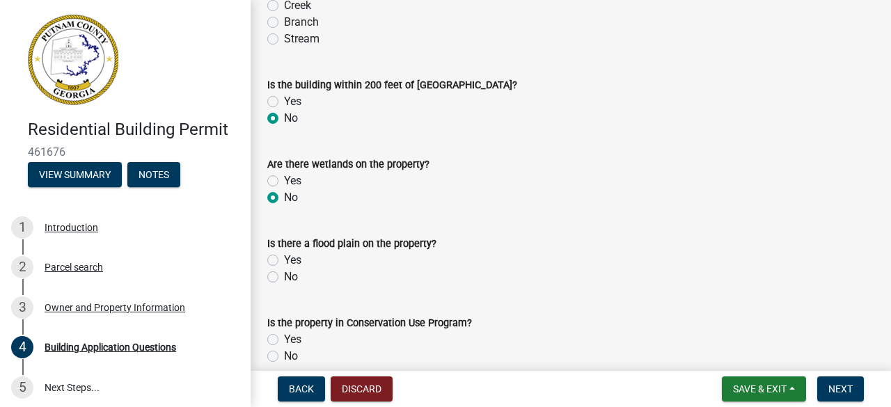
radio input "true"
click at [284, 274] on label "No" at bounding box center [291, 277] width 14 height 17
click at [284, 274] on input "No" at bounding box center [288, 273] width 9 height 9
radio input "true"
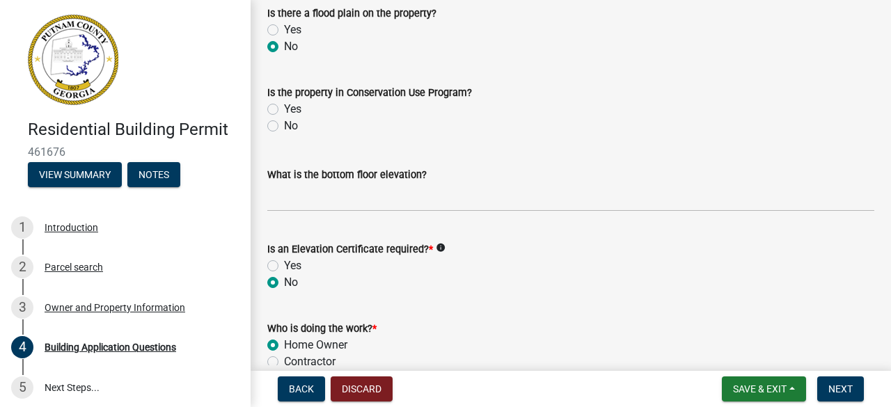
scroll to position [5253, 0]
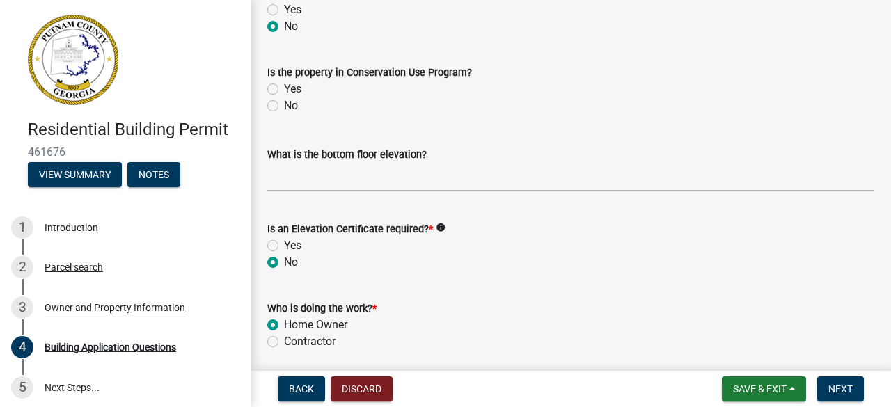
click at [284, 109] on label "No" at bounding box center [291, 105] width 14 height 17
click at [284, 107] on input "No" at bounding box center [288, 101] width 9 height 9
radio input "true"
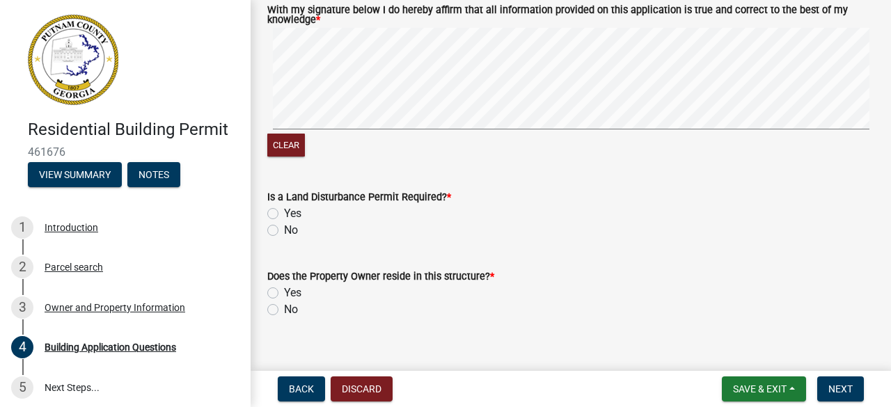
scroll to position [6111, 0]
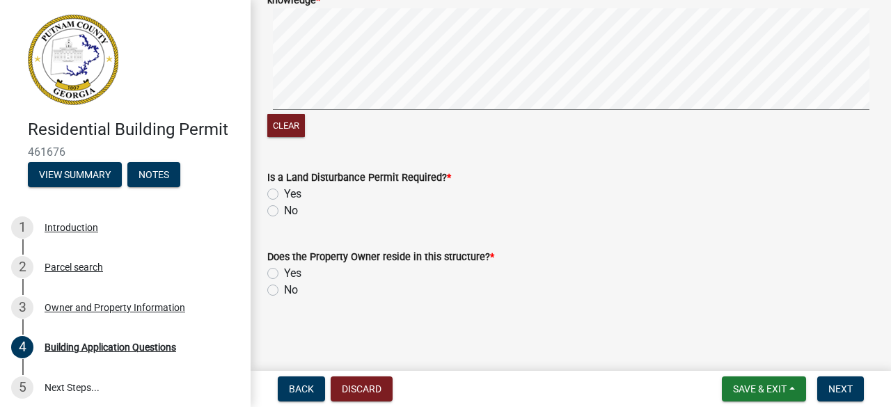
click at [284, 214] on label "No" at bounding box center [291, 211] width 14 height 17
click at [284, 212] on input "No" at bounding box center [288, 207] width 9 height 9
radio input "true"
click at [284, 294] on label "No" at bounding box center [291, 290] width 14 height 17
click at [284, 291] on input "No" at bounding box center [288, 286] width 9 height 9
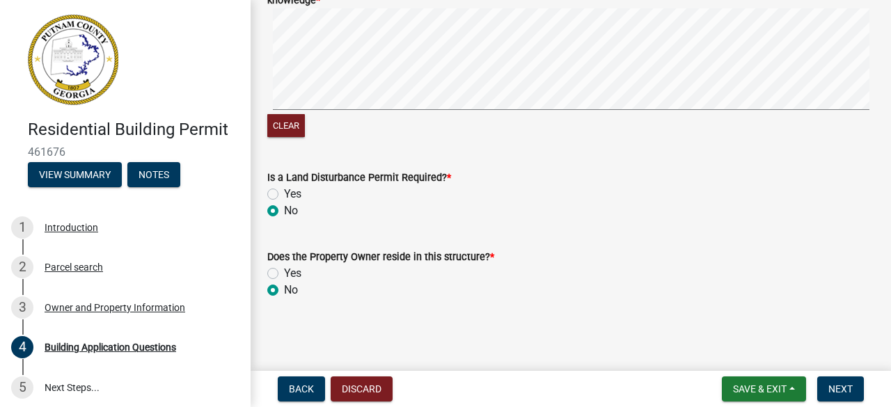
radio input "true"
click at [847, 393] on span "Next" at bounding box center [841, 389] width 24 height 11
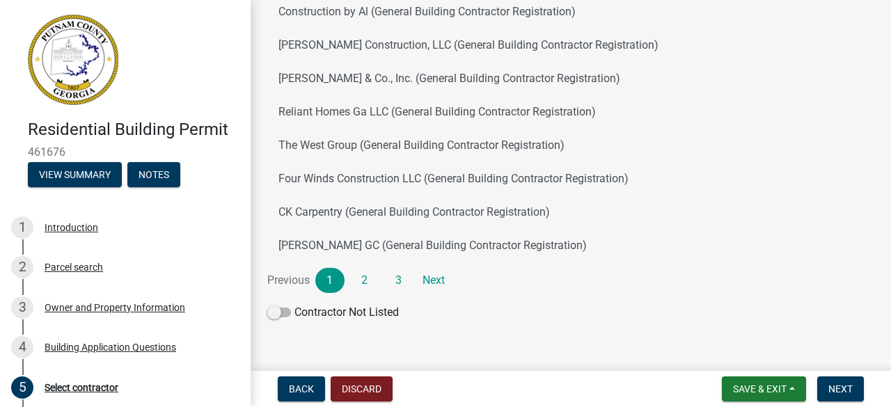
scroll to position [230, 0]
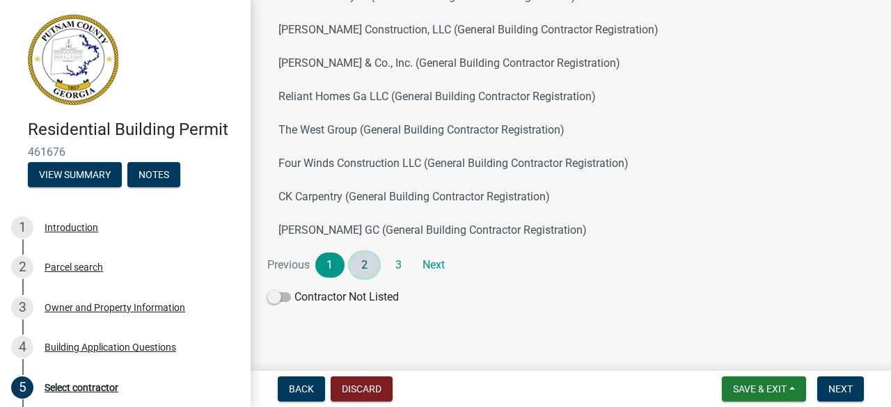
click at [370, 265] on link "2" at bounding box center [364, 265] width 29 height 25
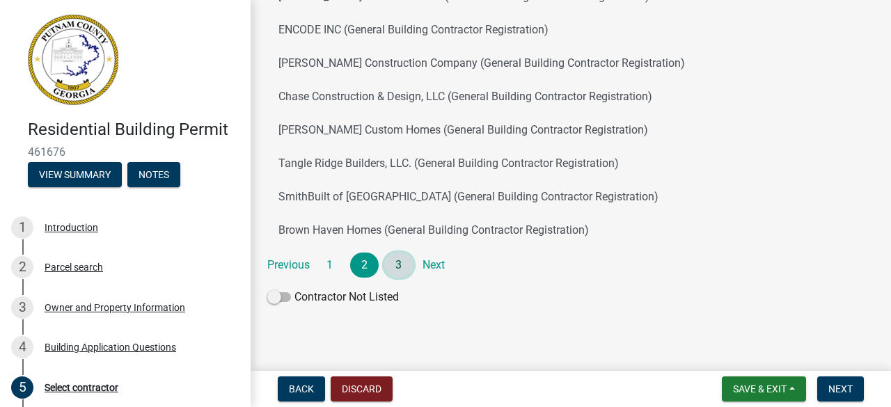
click at [407, 268] on link "3" at bounding box center [398, 265] width 29 height 25
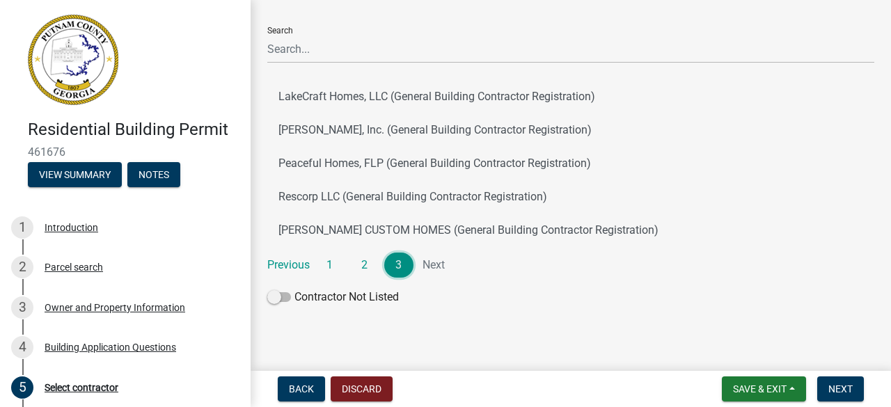
scroll to position [63, 0]
click at [435, 267] on li "Next" at bounding box center [433, 265] width 29 height 25
click at [838, 388] on span "Next" at bounding box center [841, 389] width 24 height 11
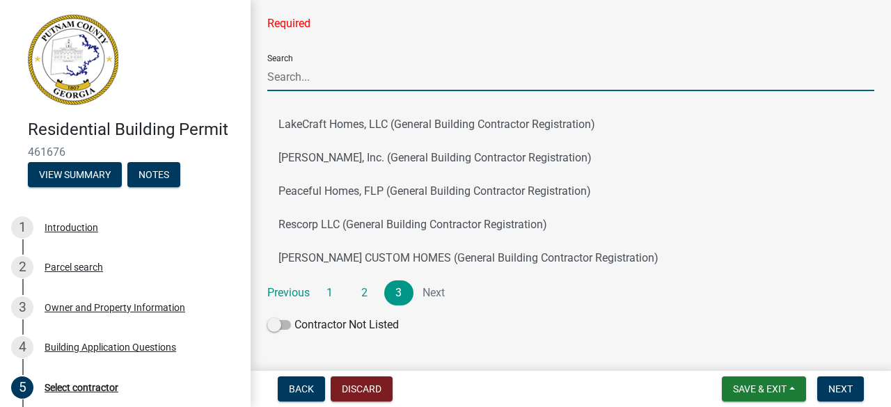
click at [303, 72] on input "Search" at bounding box center [570, 77] width 607 height 29
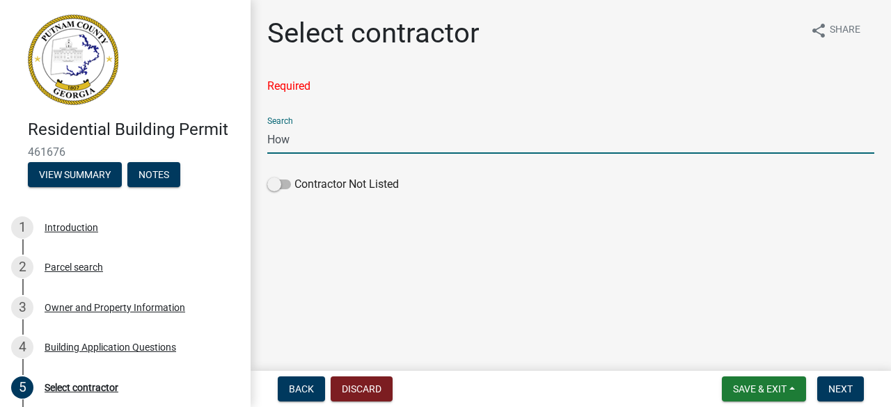
scroll to position [0, 0]
type input "Homeowner"
click at [283, 187] on span at bounding box center [279, 185] width 24 height 10
click at [295, 176] on input "Contractor Not Listed" at bounding box center [295, 176] width 0 height 0
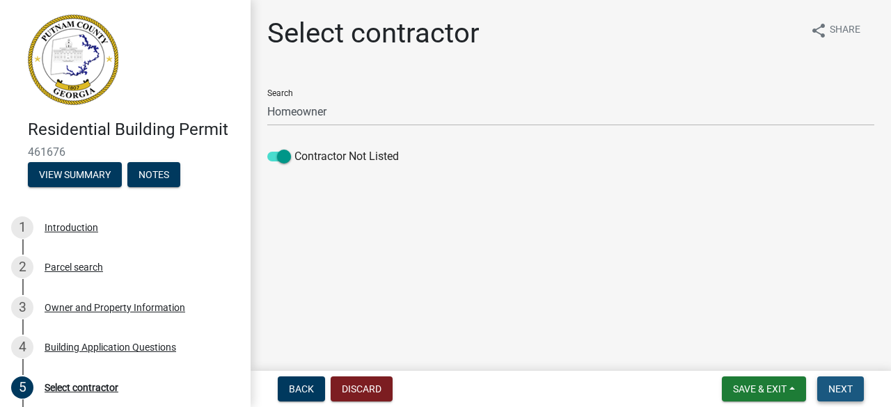
click at [845, 390] on span "Next" at bounding box center [841, 389] width 24 height 11
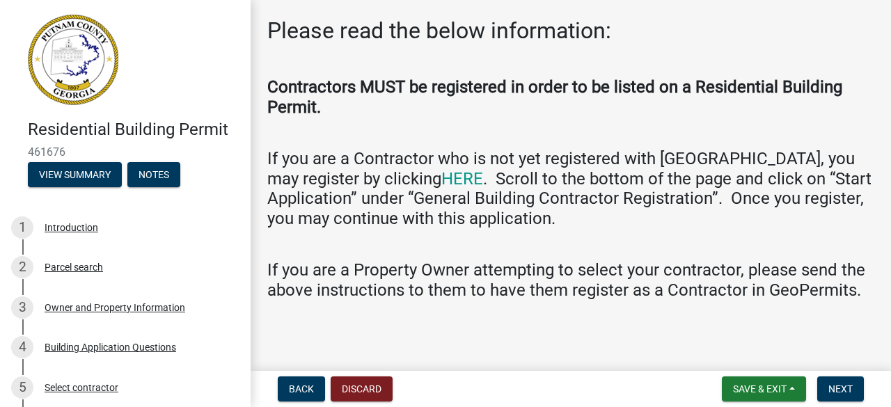
scroll to position [81, 0]
click at [292, 387] on span "Back" at bounding box center [301, 389] width 25 height 11
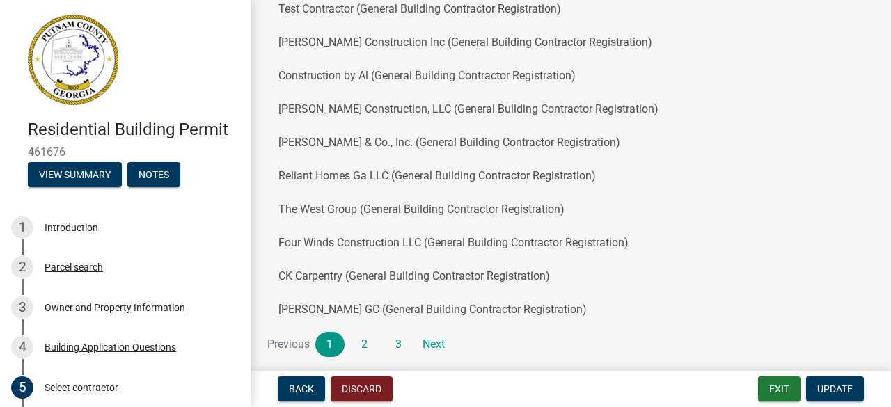
scroll to position [153, 0]
